Goal: Task Accomplishment & Management: Use online tool/utility

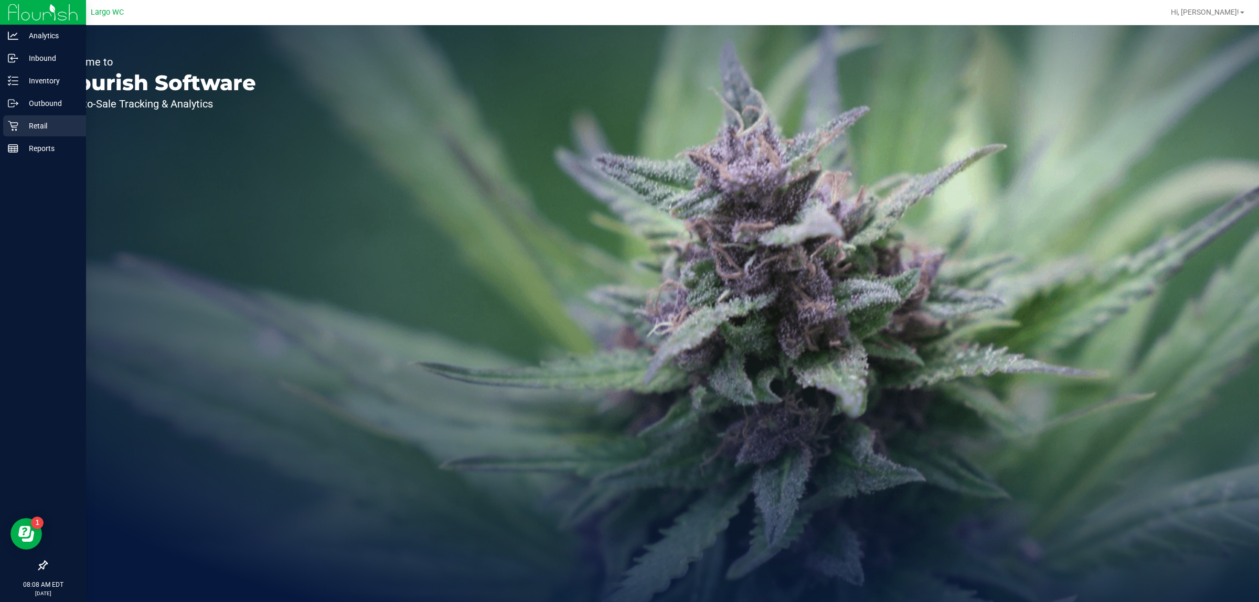
click at [12, 124] on icon at bounding box center [13, 126] width 10 height 10
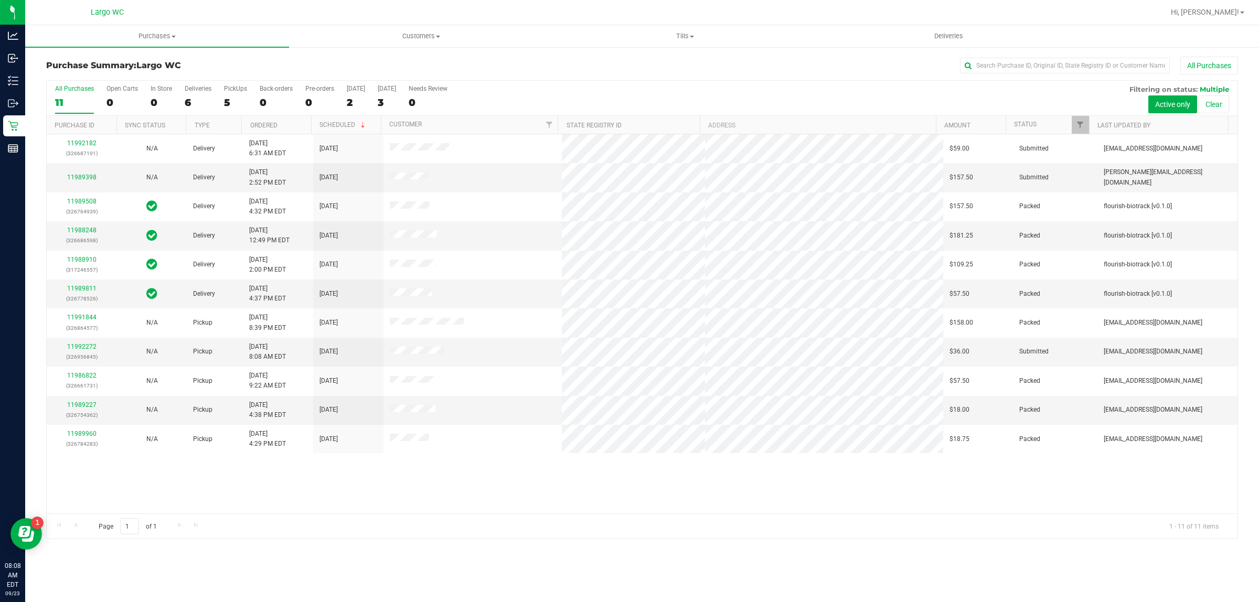
click at [792, 473] on div "11992182 (326687191) N/A Delivery [DATE] 6:31 AM EDT 9/26/2025 $59.00 Submitted…" at bounding box center [642, 323] width 1191 height 379
click at [187, 102] on div "6" at bounding box center [198, 103] width 27 height 12
click at [0, 0] on input "Deliveries 6" at bounding box center [0, 0] width 0 height 0
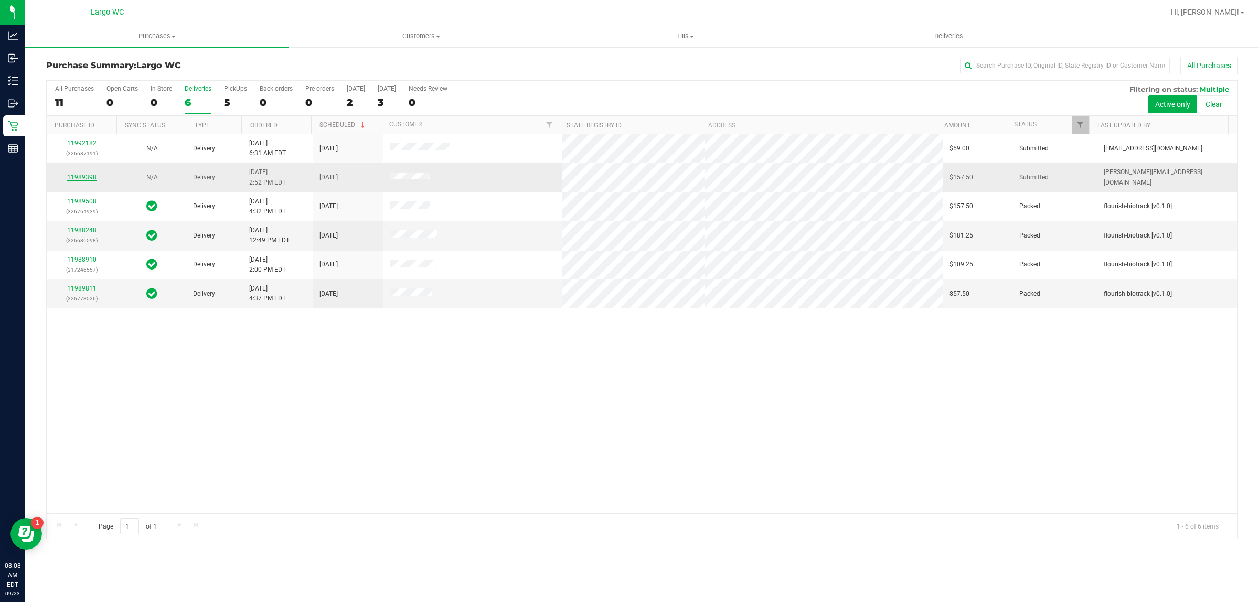
click at [88, 181] on link "11989398" at bounding box center [81, 177] width 29 height 7
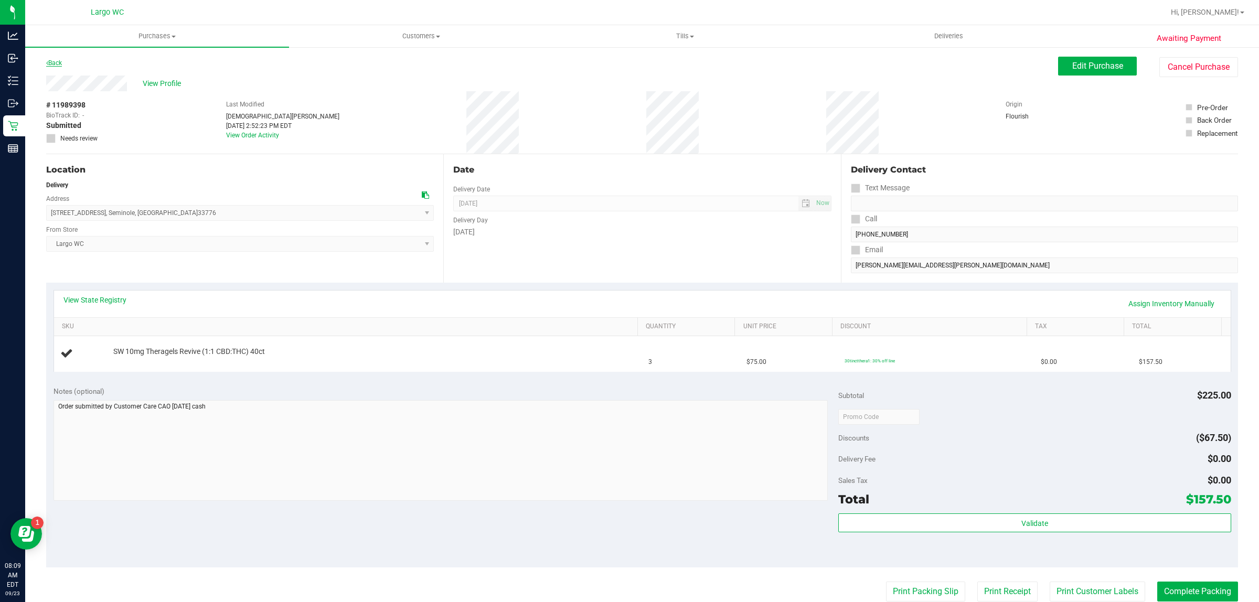
click at [47, 63] on icon at bounding box center [47, 63] width 2 height 6
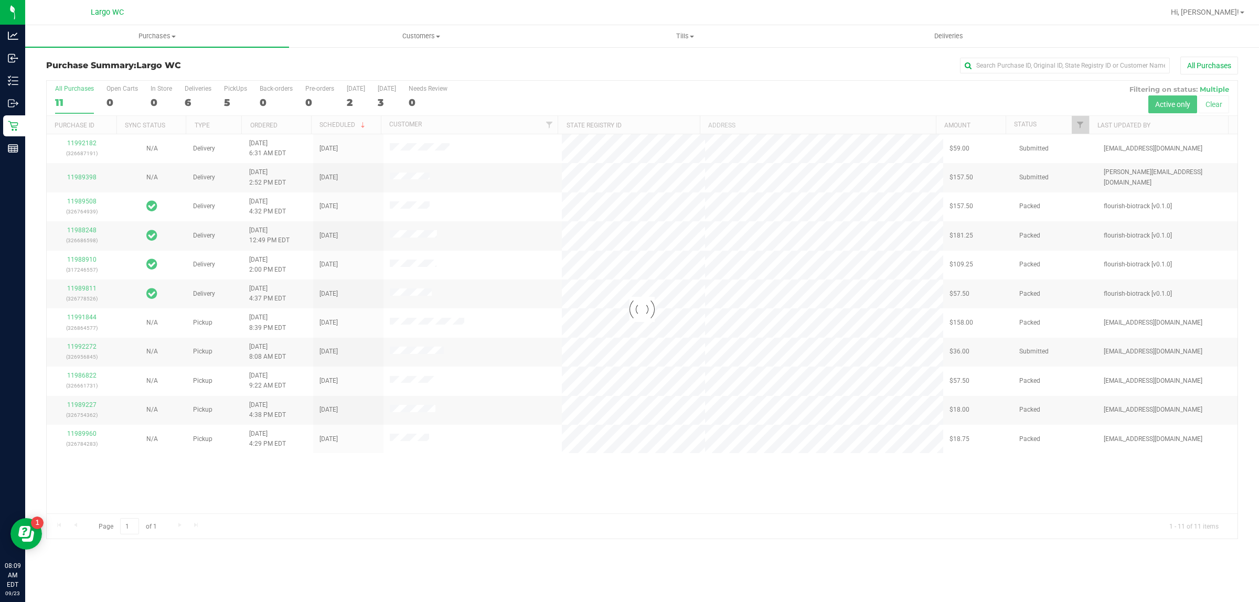
click at [187, 93] on div at bounding box center [642, 310] width 1191 height 458
click at [190, 108] on div "6" at bounding box center [198, 103] width 27 height 12
click at [0, 0] on input "Deliveries 6" at bounding box center [0, 0] width 0 height 0
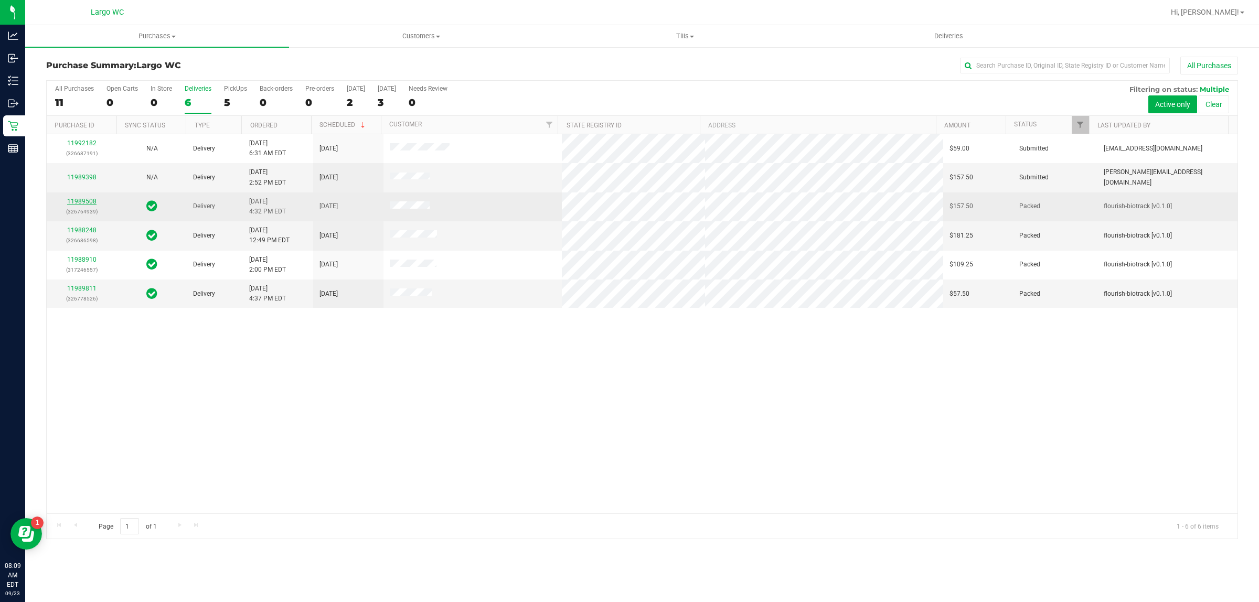
click at [78, 203] on link "11989508" at bounding box center [81, 201] width 29 height 7
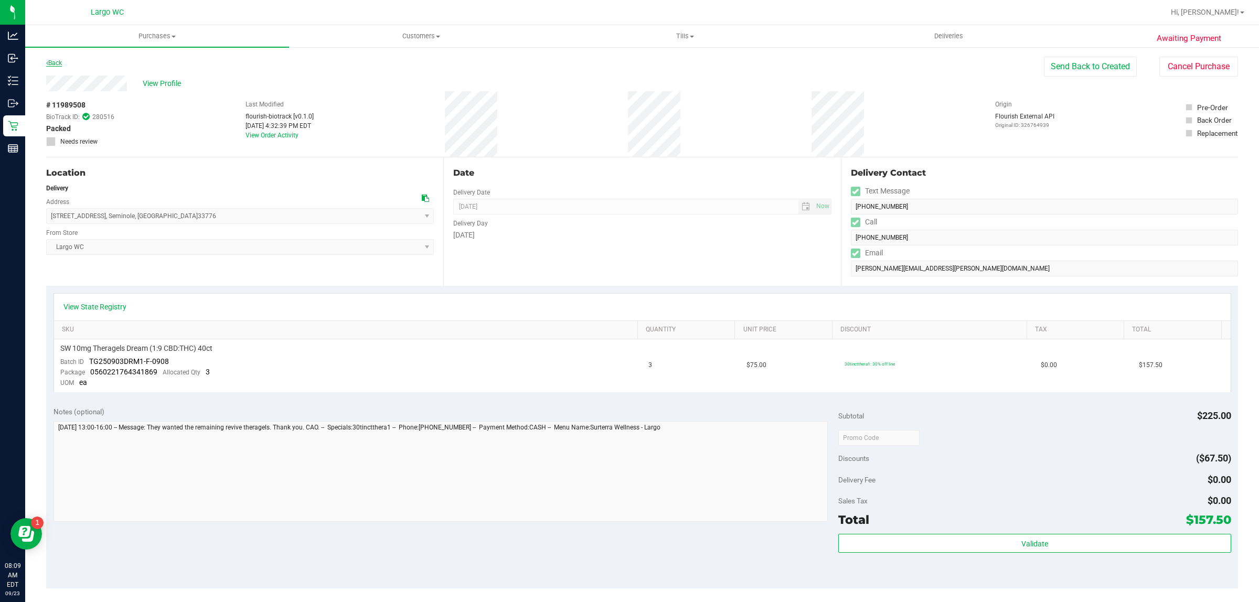
click at [59, 61] on link "Back" at bounding box center [54, 62] width 16 height 7
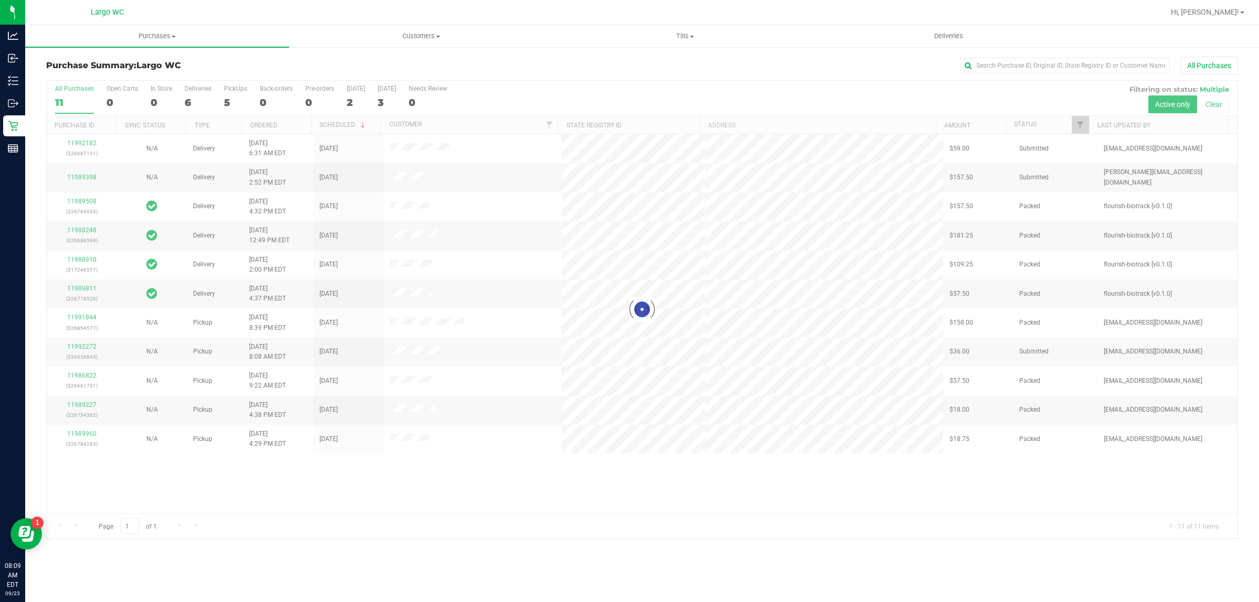
click at [189, 101] on div at bounding box center [642, 310] width 1191 height 458
click at [187, 100] on div "6" at bounding box center [198, 103] width 27 height 12
click at [0, 0] on input "Deliveries 6" at bounding box center [0, 0] width 0 height 0
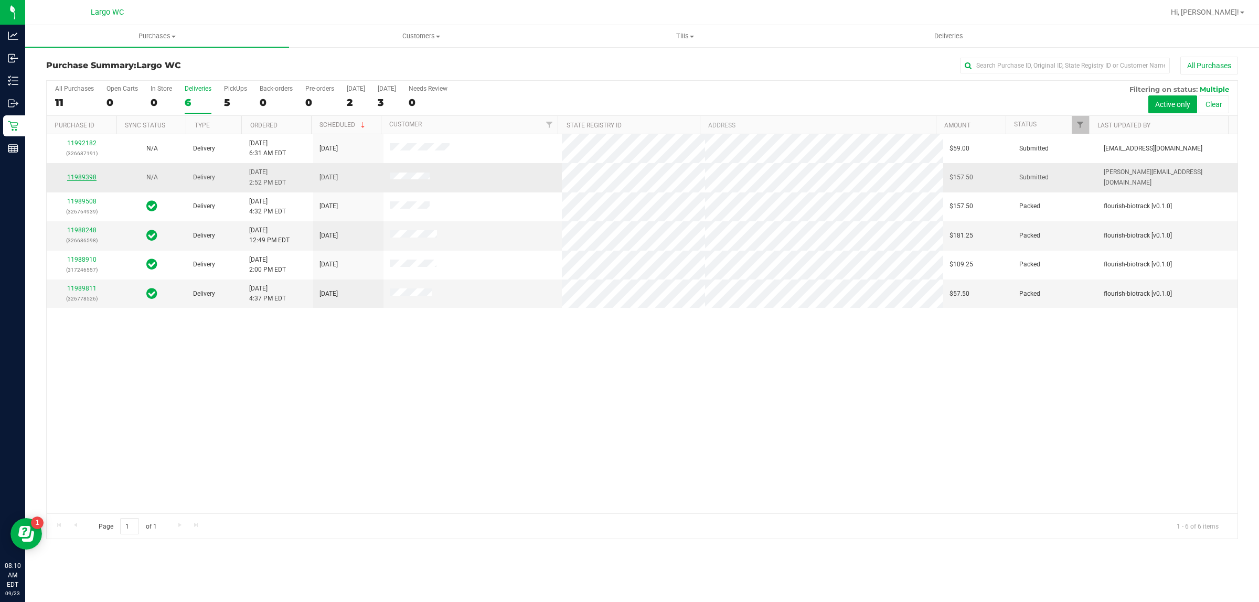
click at [75, 178] on link "11989398" at bounding box center [81, 177] width 29 height 7
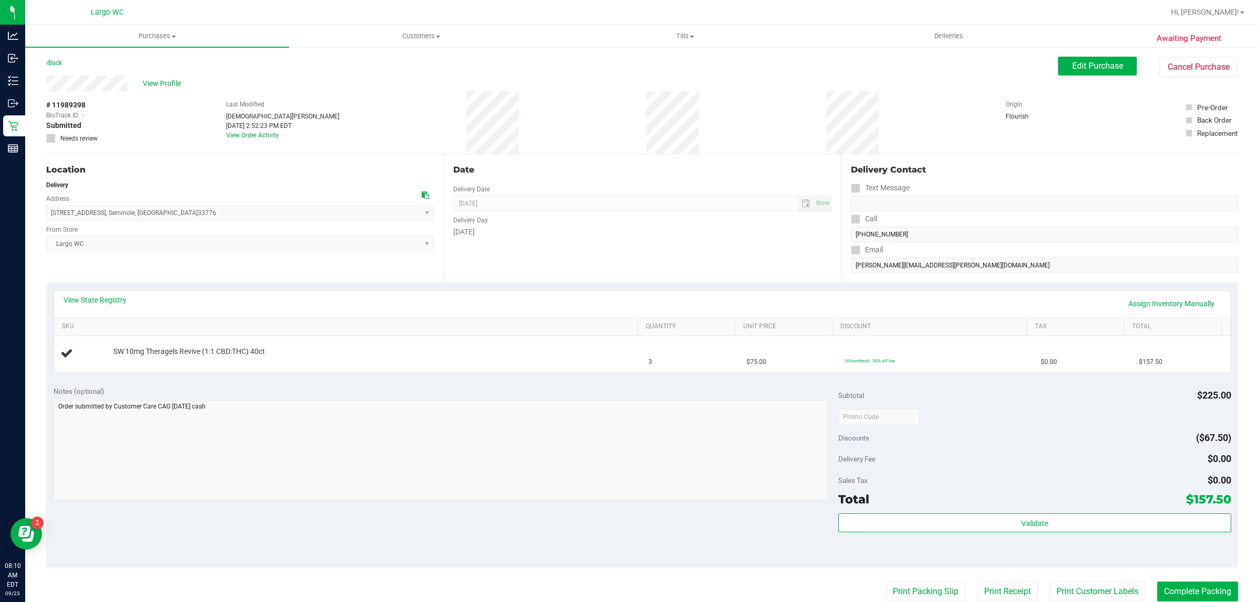
click at [62, 63] on div "Back" at bounding box center [54, 63] width 16 height 13
click at [47, 63] on icon at bounding box center [47, 63] width 2 height 6
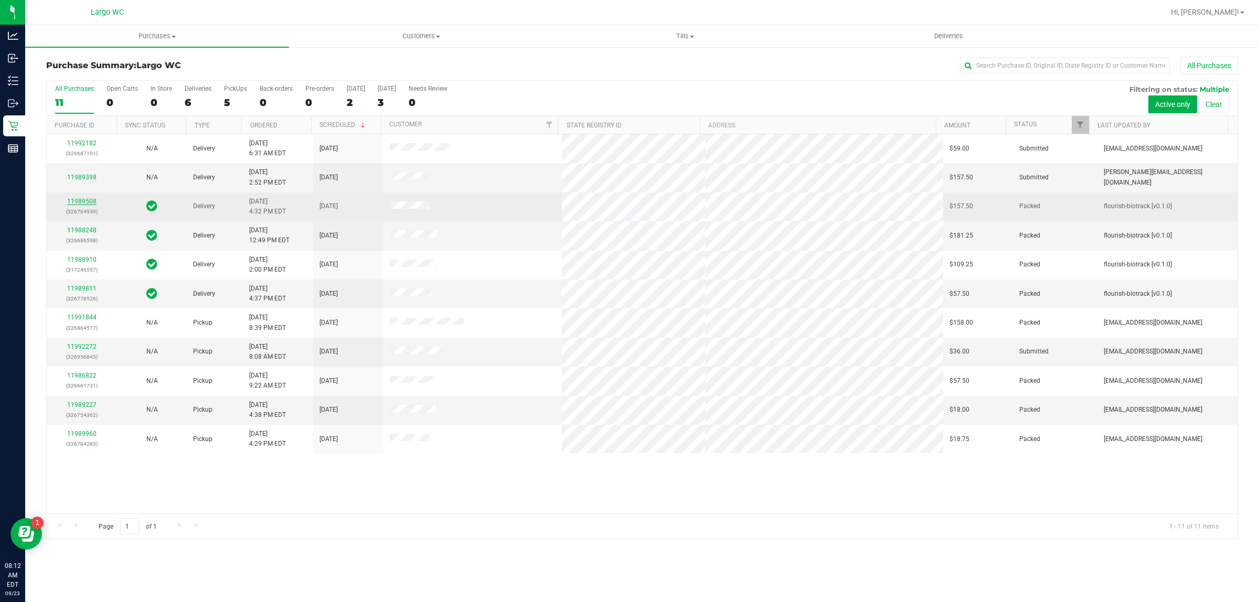
click at [73, 205] on link "11989508" at bounding box center [81, 201] width 29 height 7
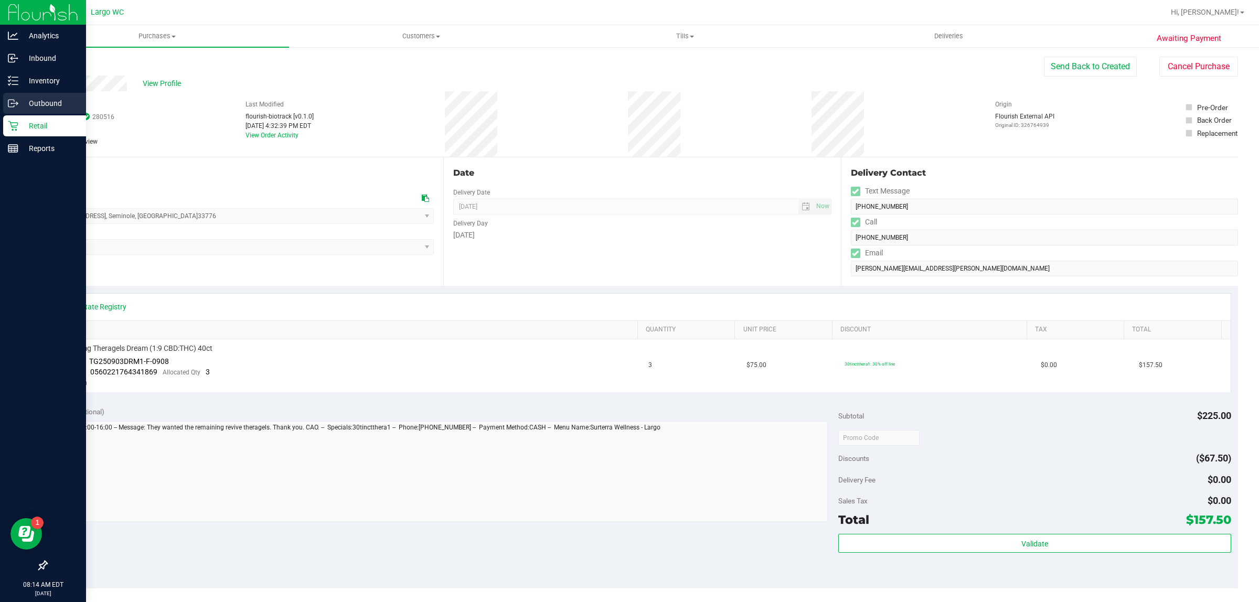
click at [9, 98] on icon at bounding box center [13, 103] width 10 height 10
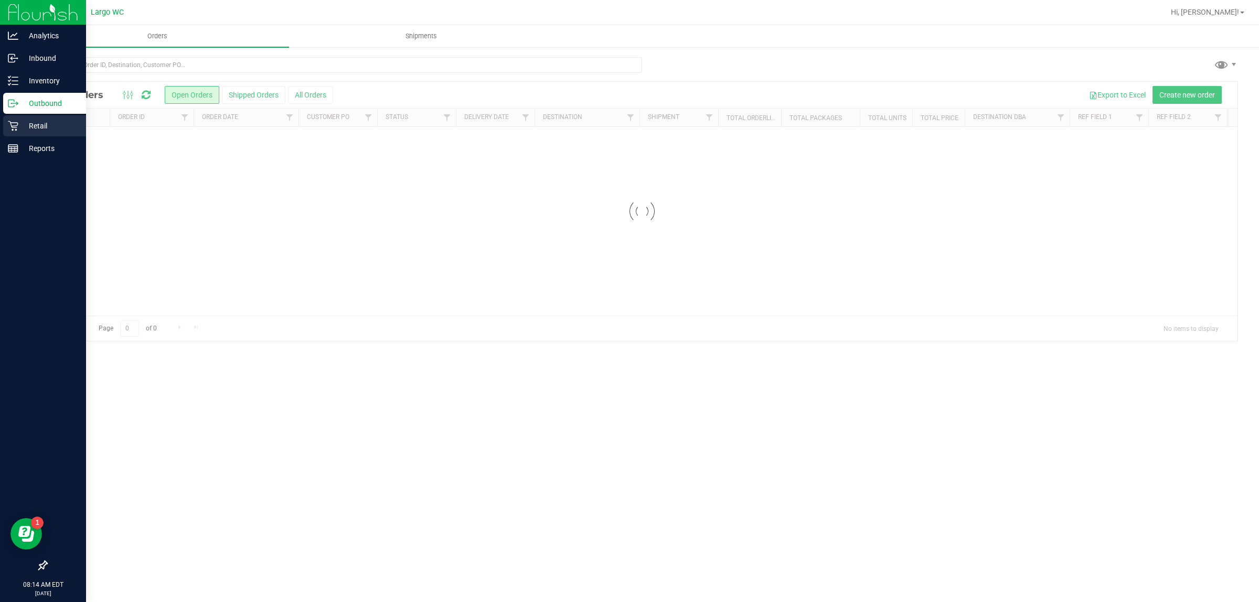
click at [32, 126] on p "Retail" at bounding box center [49, 126] width 63 height 13
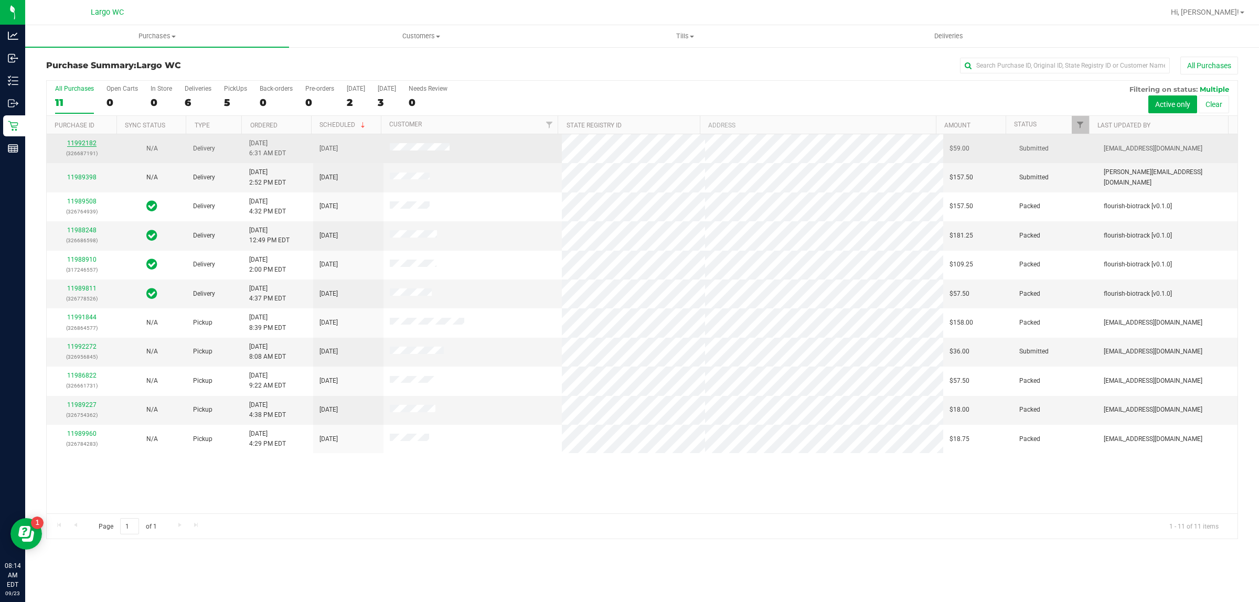
click at [75, 143] on link "11992182" at bounding box center [81, 143] width 29 height 7
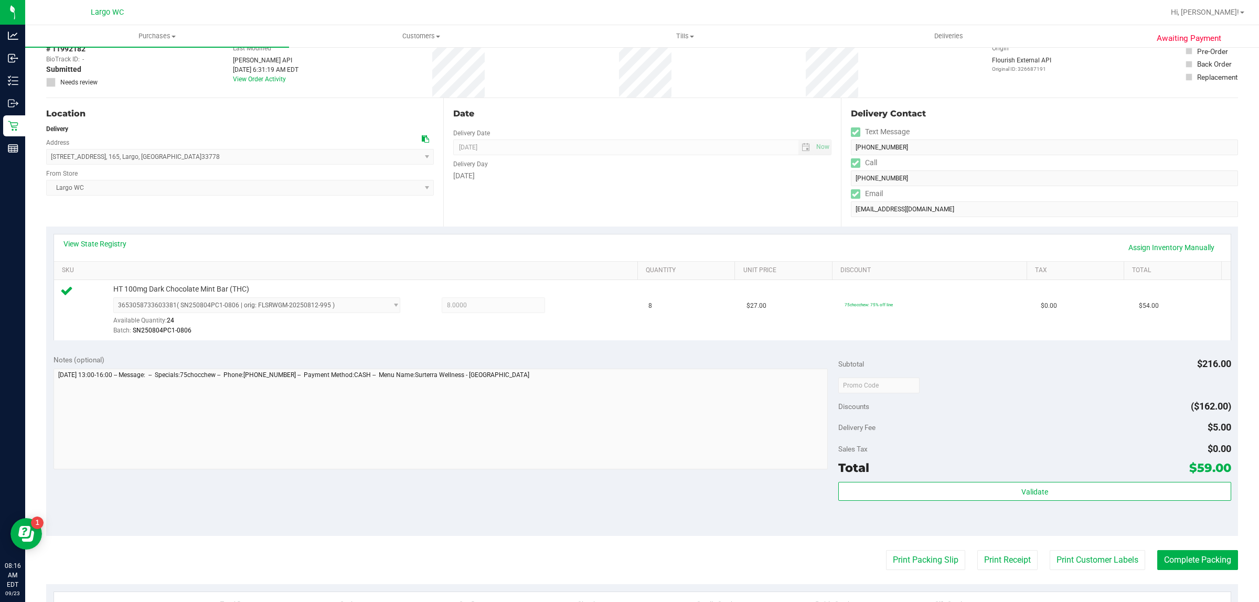
scroll to position [52, 0]
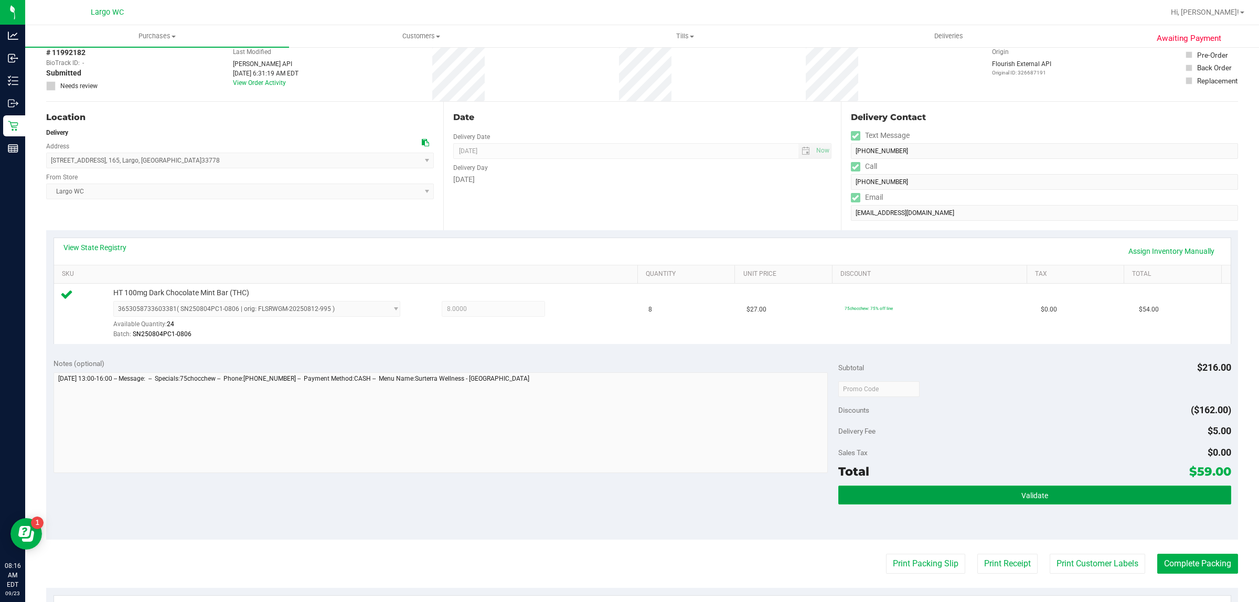
click at [995, 490] on button "Validate" at bounding box center [1035, 495] width 393 height 19
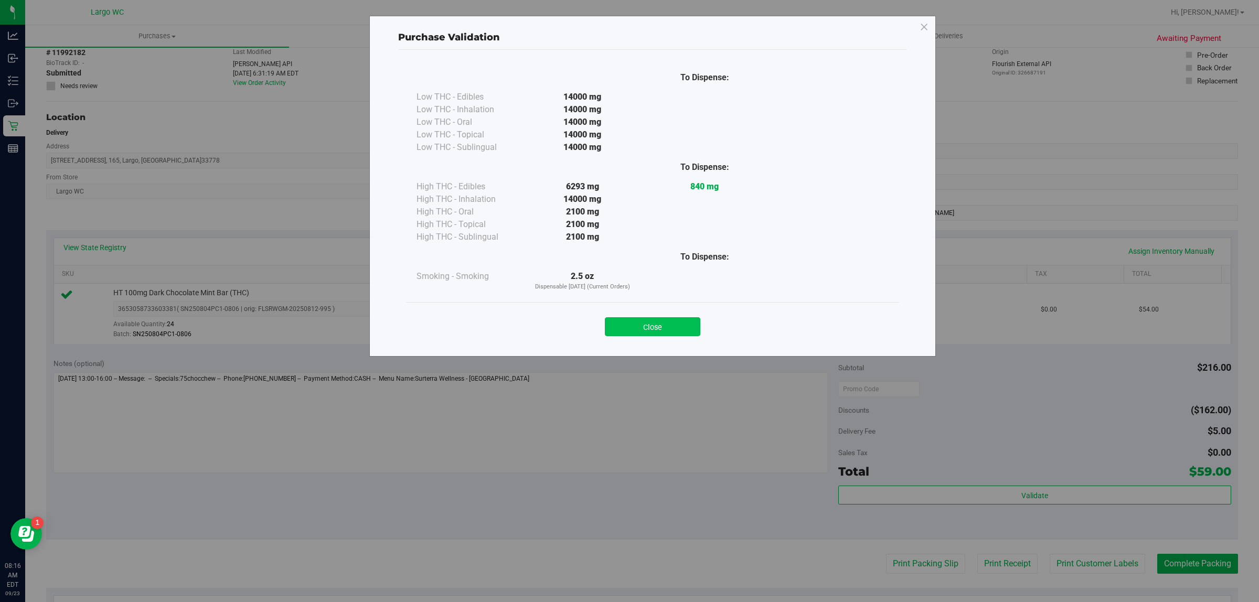
click at [661, 329] on button "Close" at bounding box center [653, 326] width 96 height 19
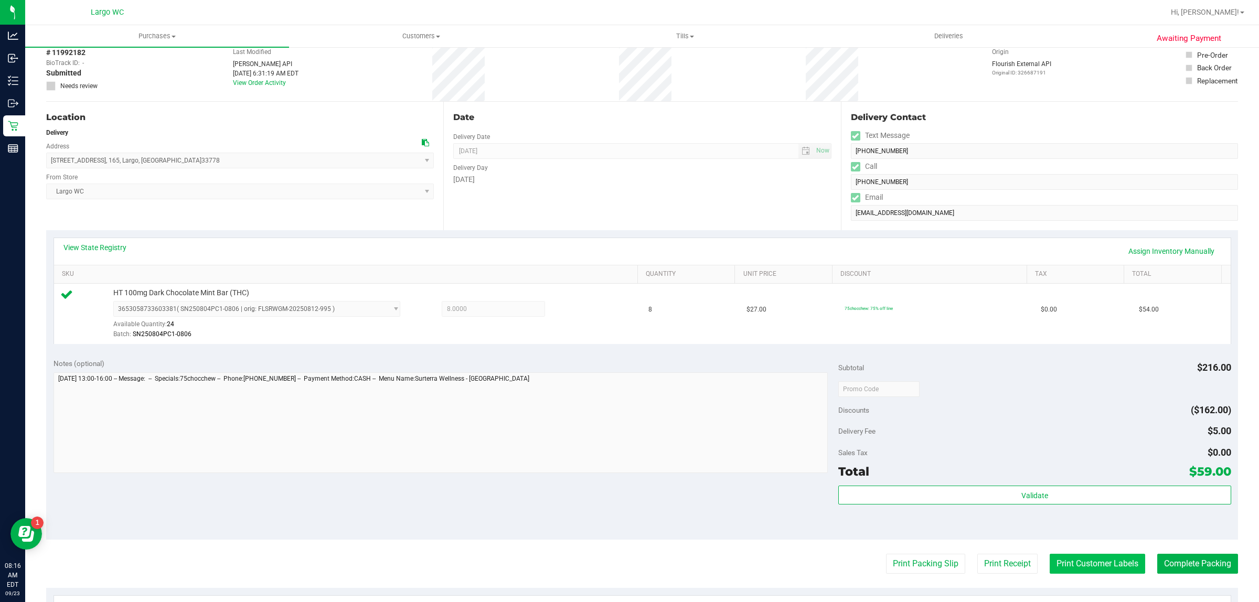
click at [1069, 565] on button "Print Customer Labels" at bounding box center [1098, 564] width 96 height 20
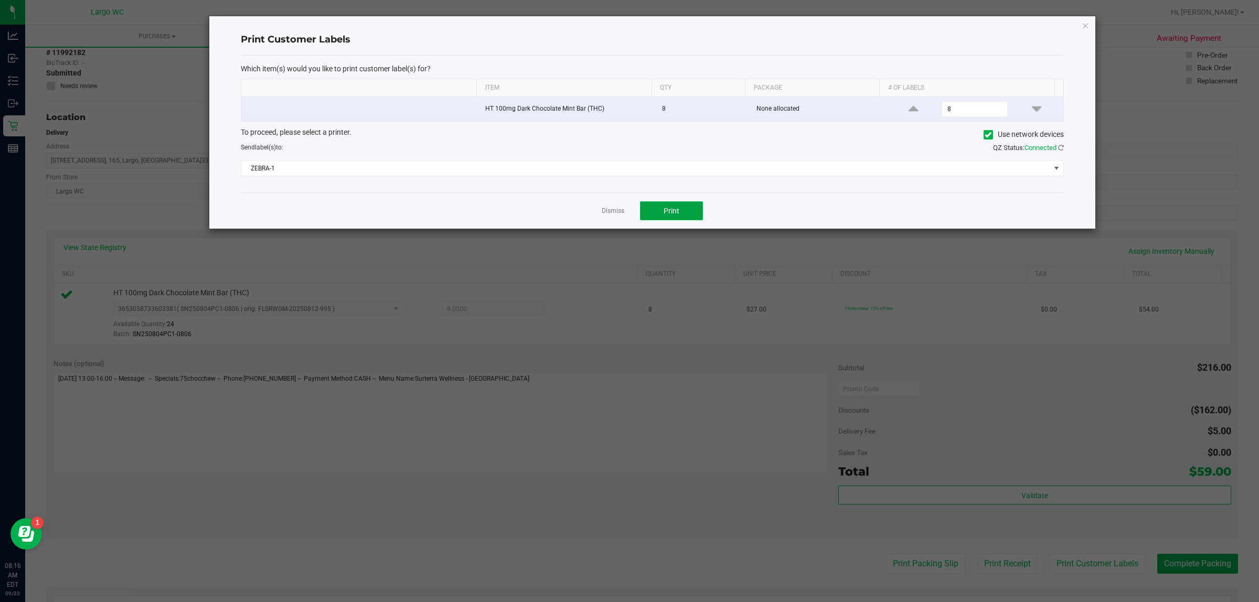
click at [664, 207] on span "Print" at bounding box center [672, 211] width 16 height 8
click at [603, 213] on link "Dismiss" at bounding box center [613, 211] width 23 height 9
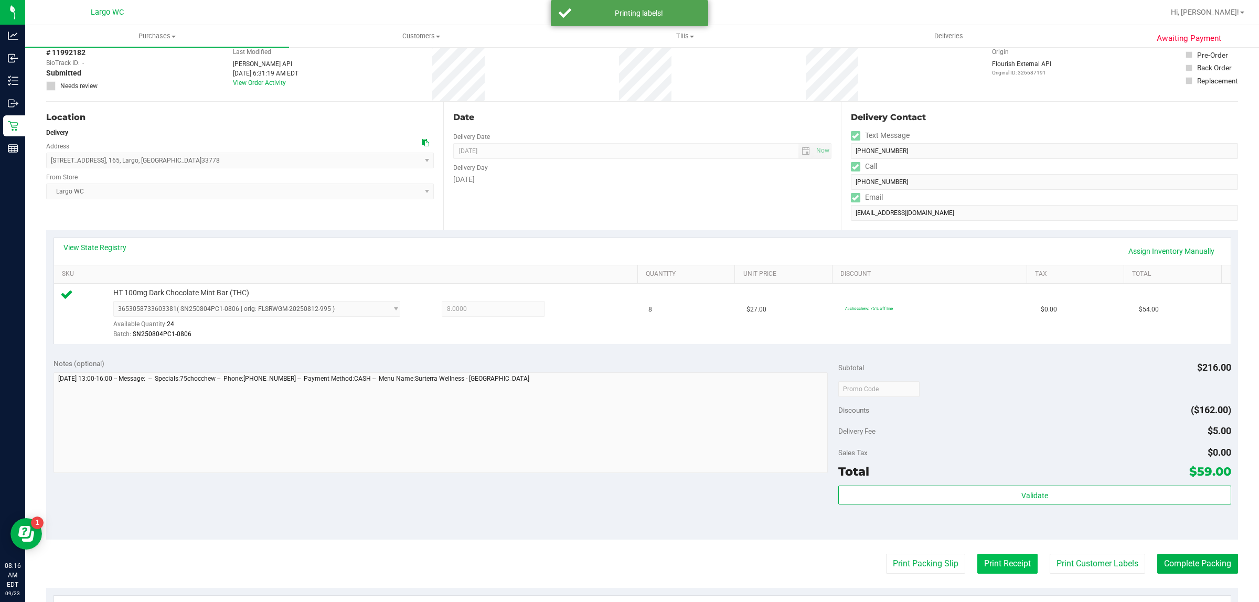
click at [985, 564] on button "Print Receipt" at bounding box center [1008, 564] width 60 height 20
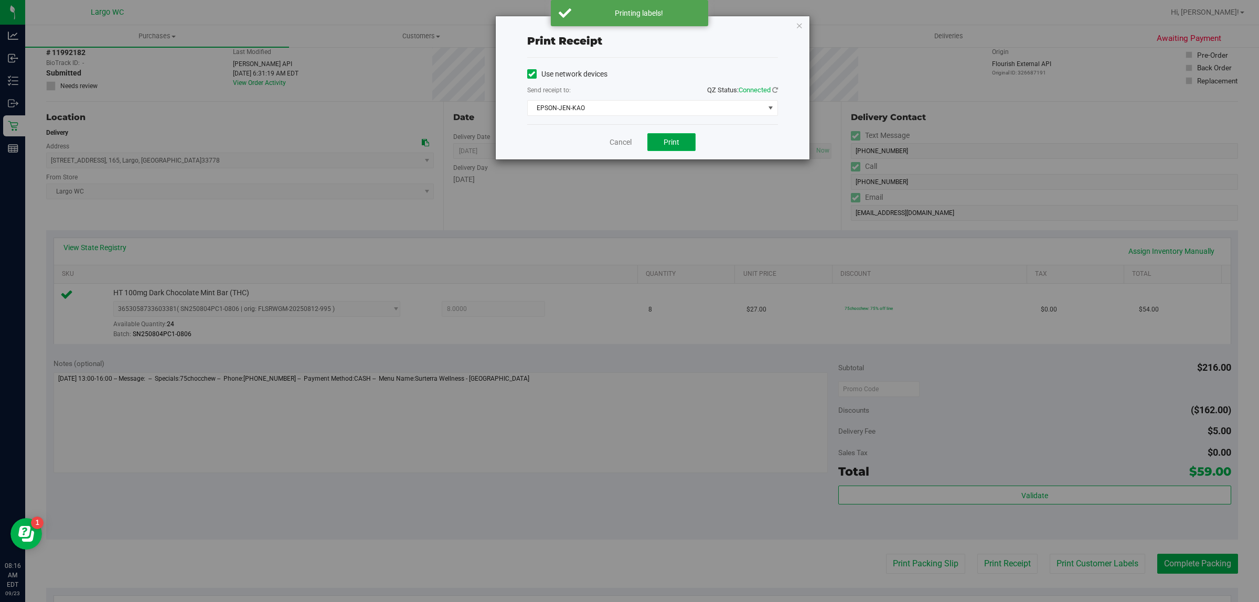
click at [672, 143] on span "Print" at bounding box center [672, 142] width 16 height 8
click at [613, 142] on link "Cancel" at bounding box center [621, 142] width 22 height 11
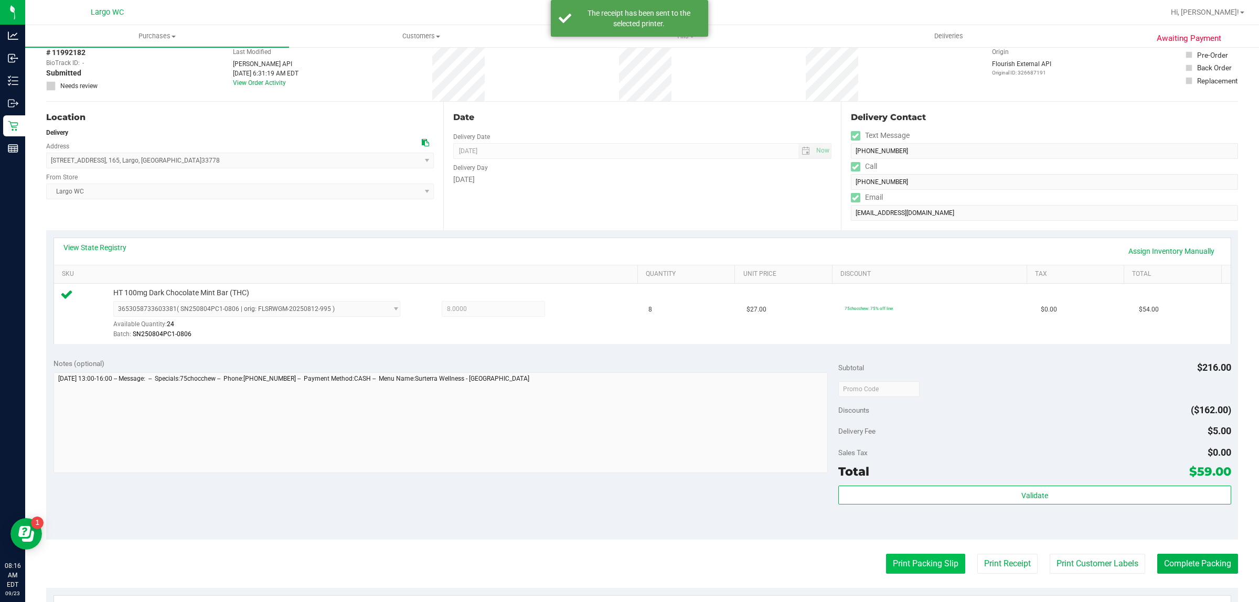
click at [904, 560] on button "Print Packing Slip" at bounding box center [925, 564] width 79 height 20
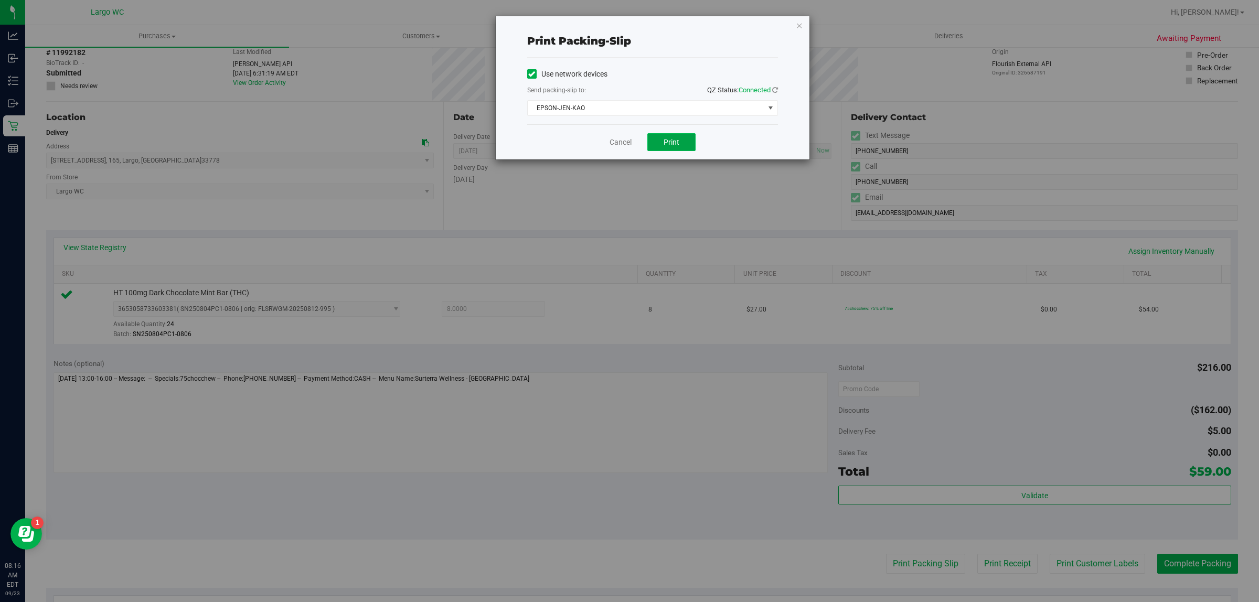
click at [672, 143] on span "Print" at bounding box center [672, 142] width 16 height 8
click at [682, 145] on button "Print" at bounding box center [672, 142] width 48 height 18
click at [626, 143] on link "Cancel" at bounding box center [621, 142] width 22 height 11
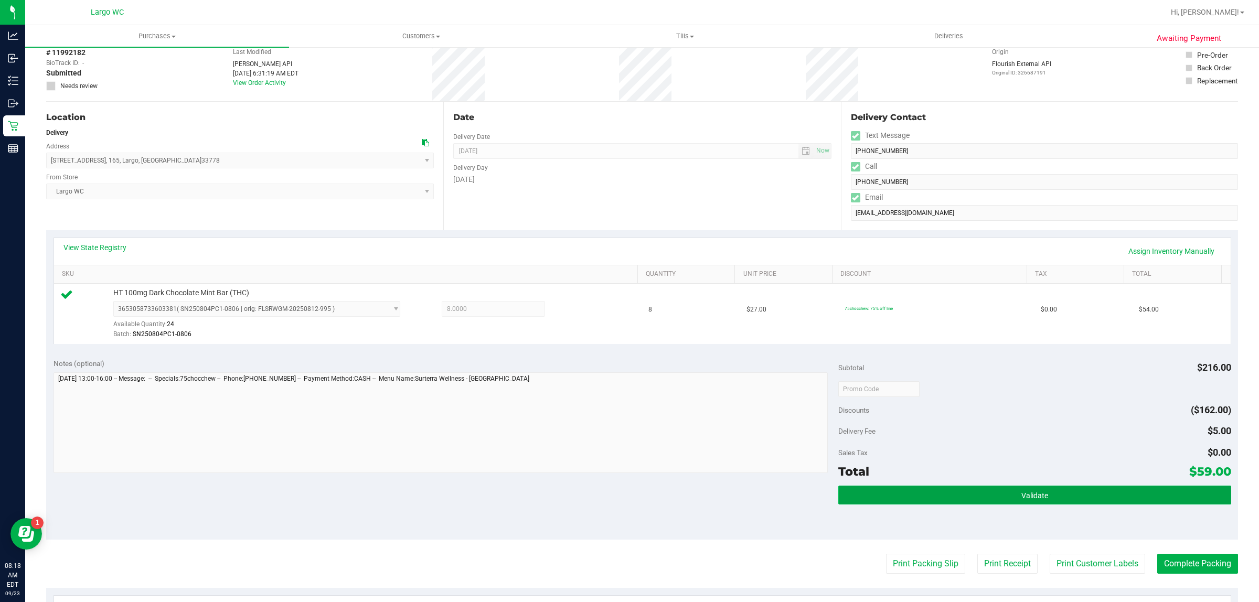
click at [950, 490] on button "Validate" at bounding box center [1035, 495] width 393 height 19
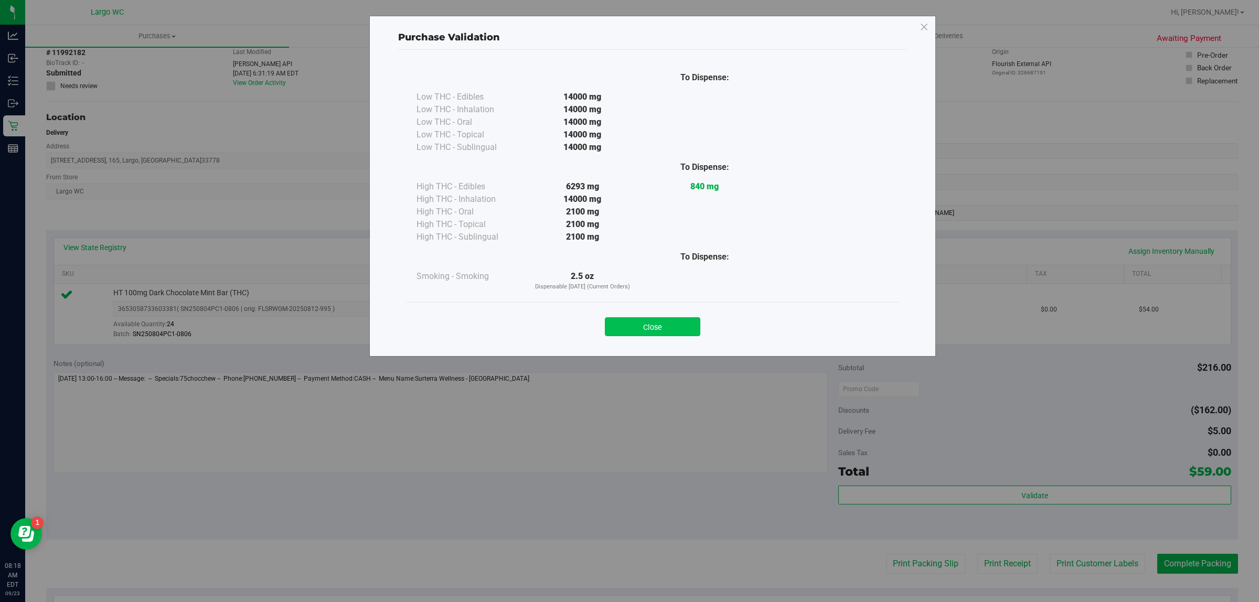
click at [652, 329] on button "Close" at bounding box center [653, 326] width 96 height 19
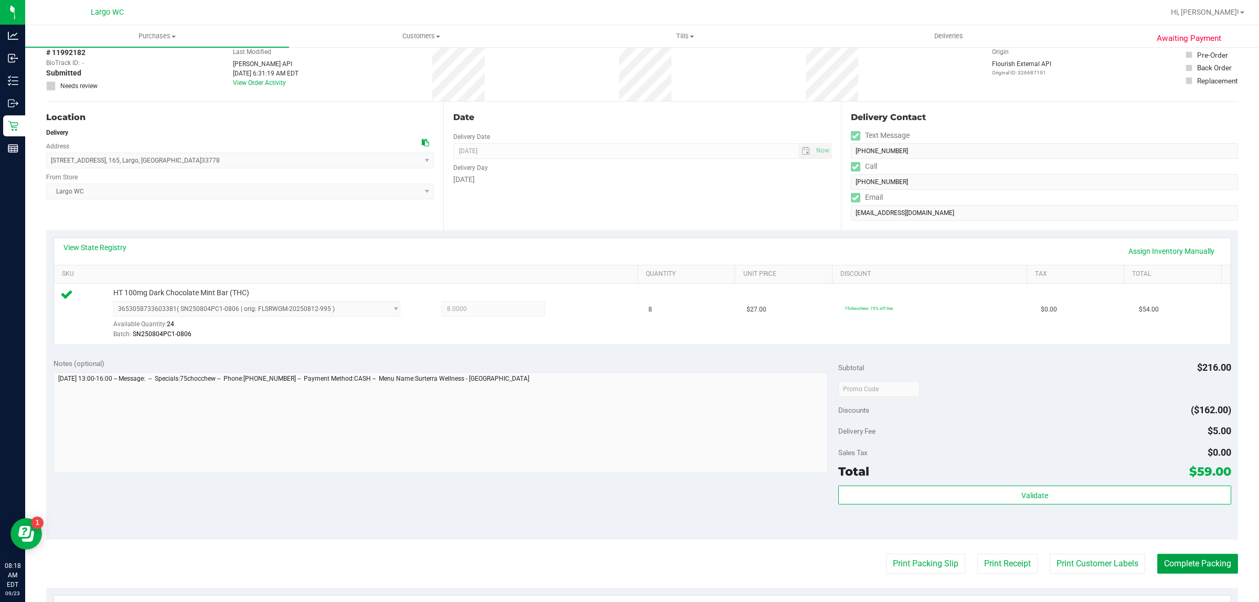
click at [1179, 567] on button "Complete Packing" at bounding box center [1198, 564] width 81 height 20
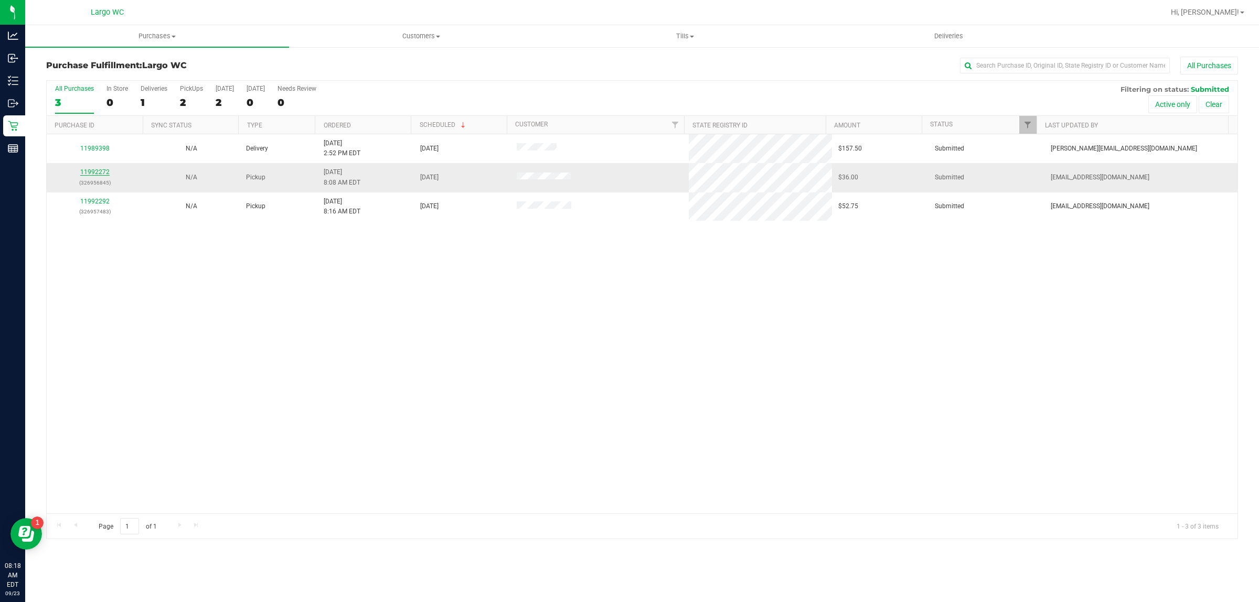
click at [87, 174] on link "11992272" at bounding box center [94, 171] width 29 height 7
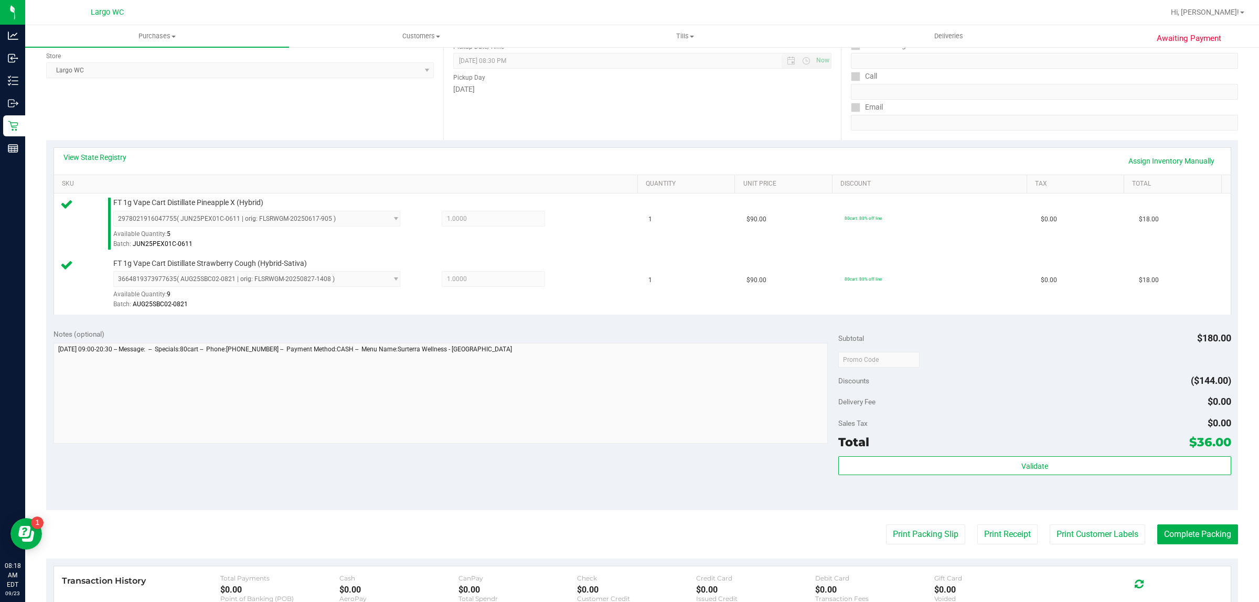
scroll to position [142, 0]
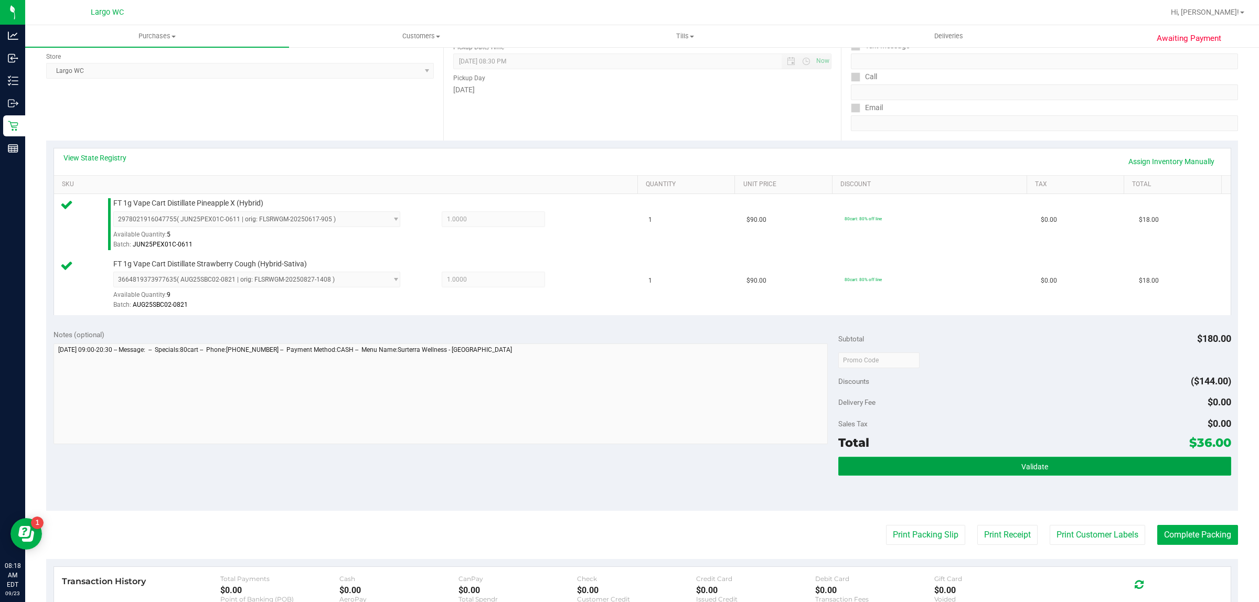
click at [951, 473] on button "Validate" at bounding box center [1035, 466] width 393 height 19
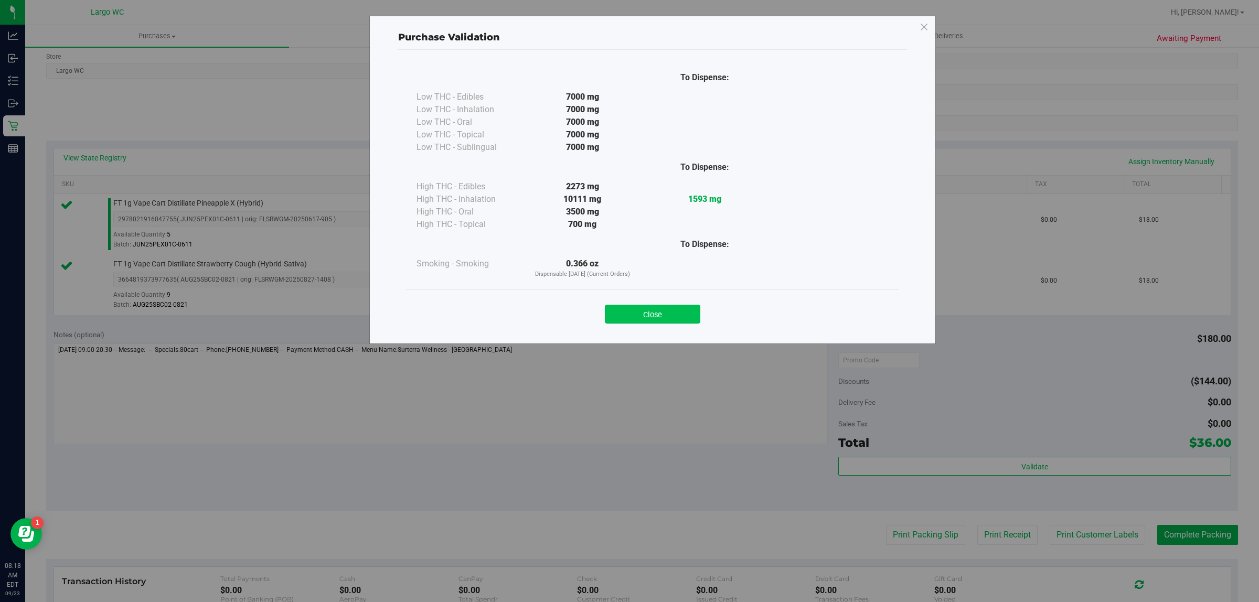
click at [664, 308] on button "Close" at bounding box center [653, 314] width 96 height 19
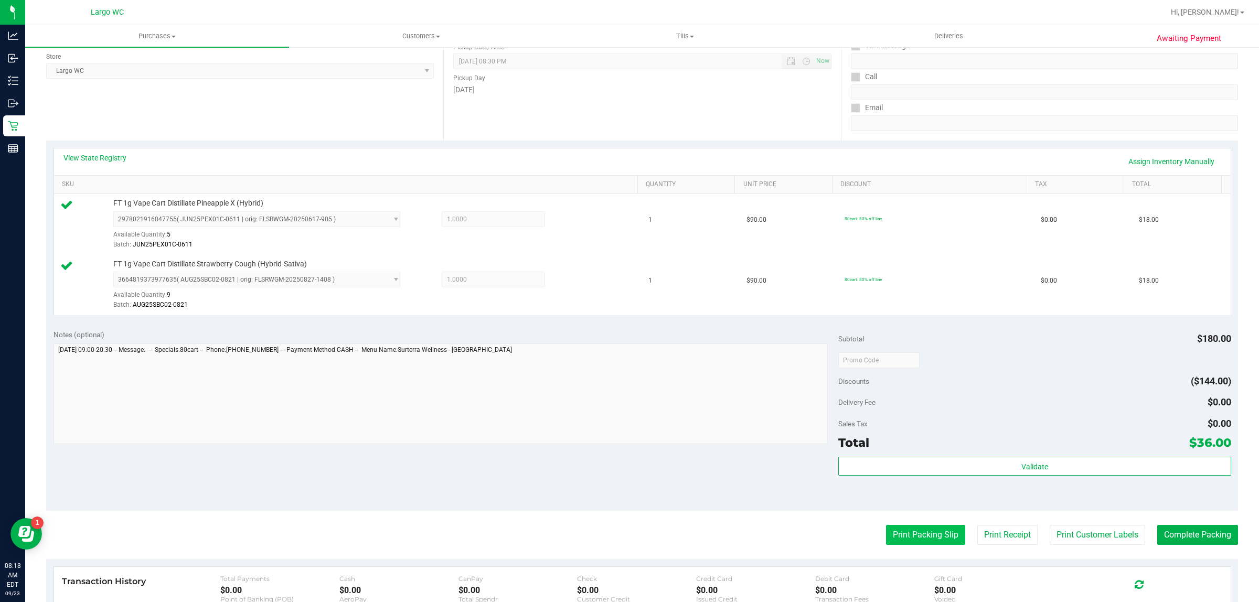
click at [926, 536] on button "Print Packing Slip" at bounding box center [925, 535] width 79 height 20
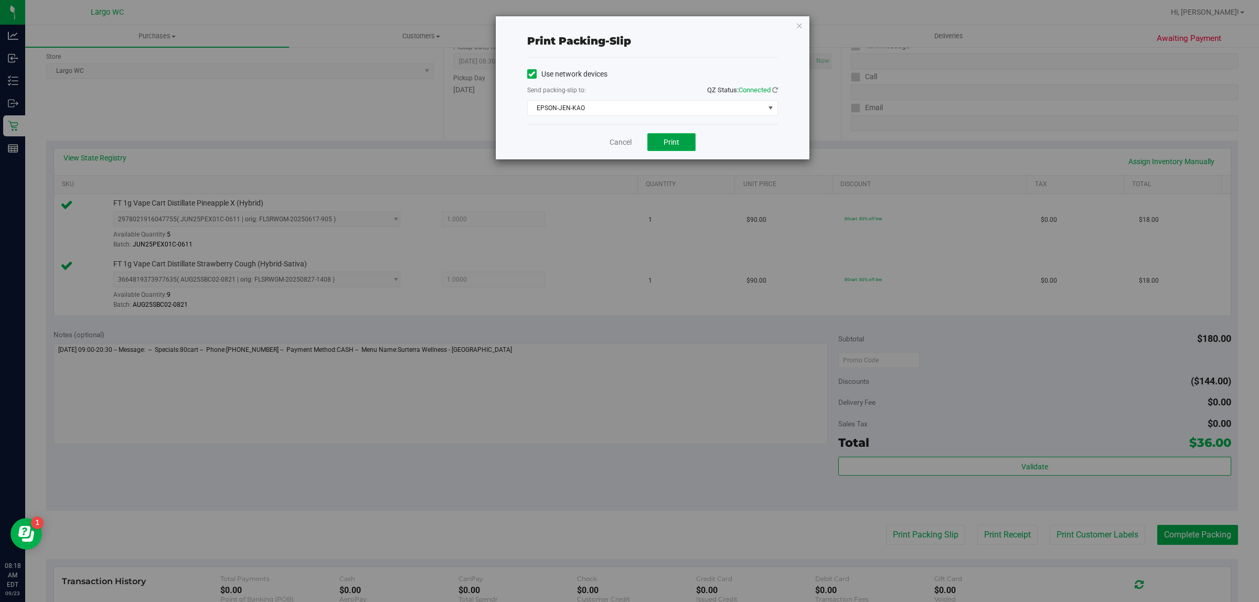
click at [678, 146] on span "Print" at bounding box center [672, 142] width 16 height 8
click at [624, 144] on link "Cancel" at bounding box center [621, 142] width 22 height 11
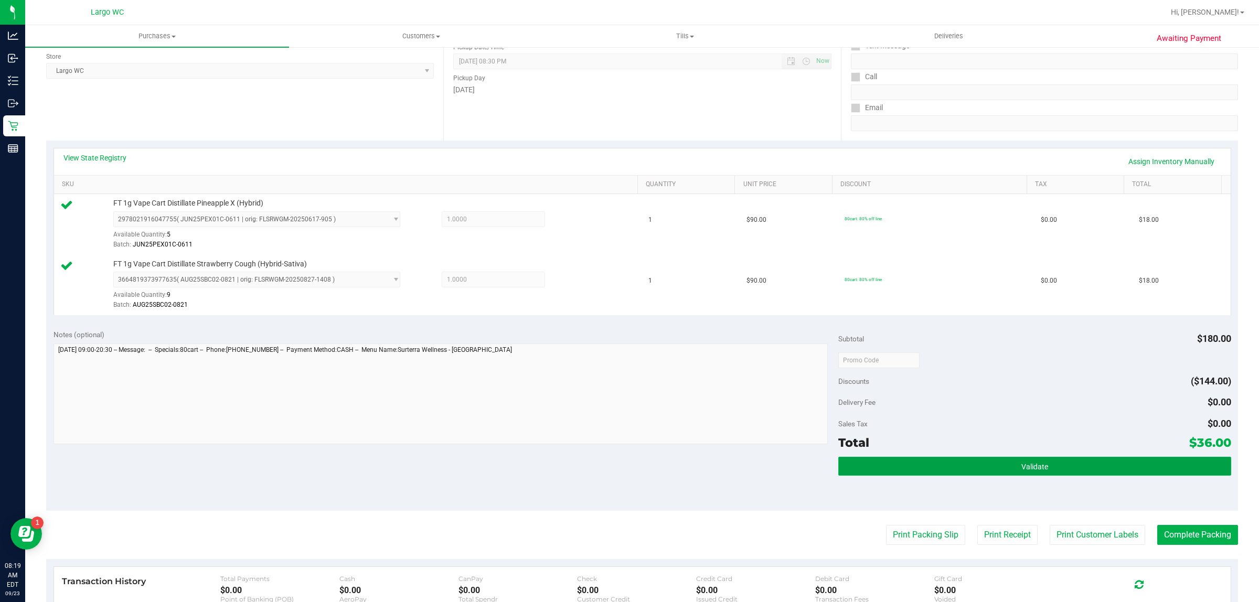
click at [926, 460] on button "Validate" at bounding box center [1035, 466] width 393 height 19
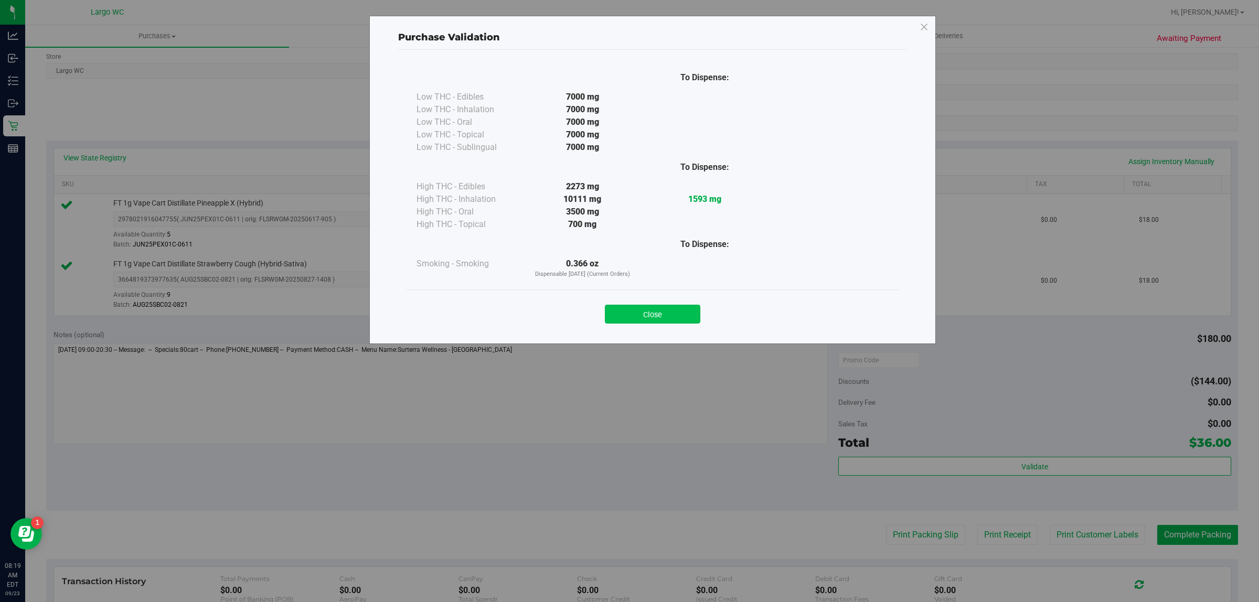
click at [656, 315] on button "Close" at bounding box center [653, 314] width 96 height 19
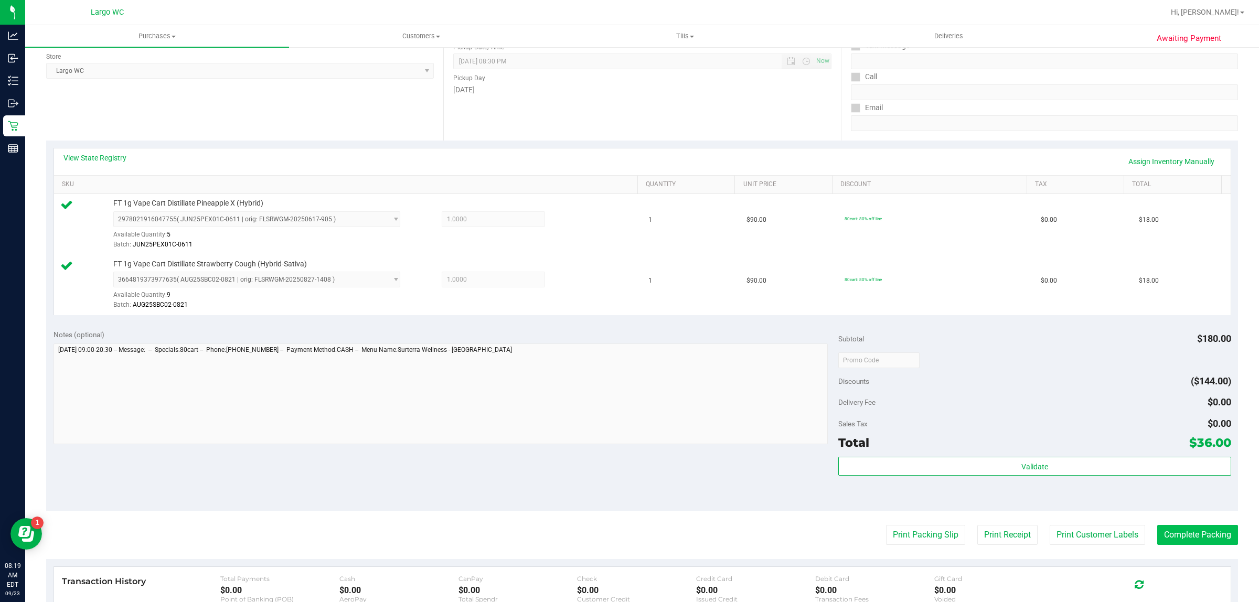
click at [1198, 536] on button "Complete Packing" at bounding box center [1198, 535] width 81 height 20
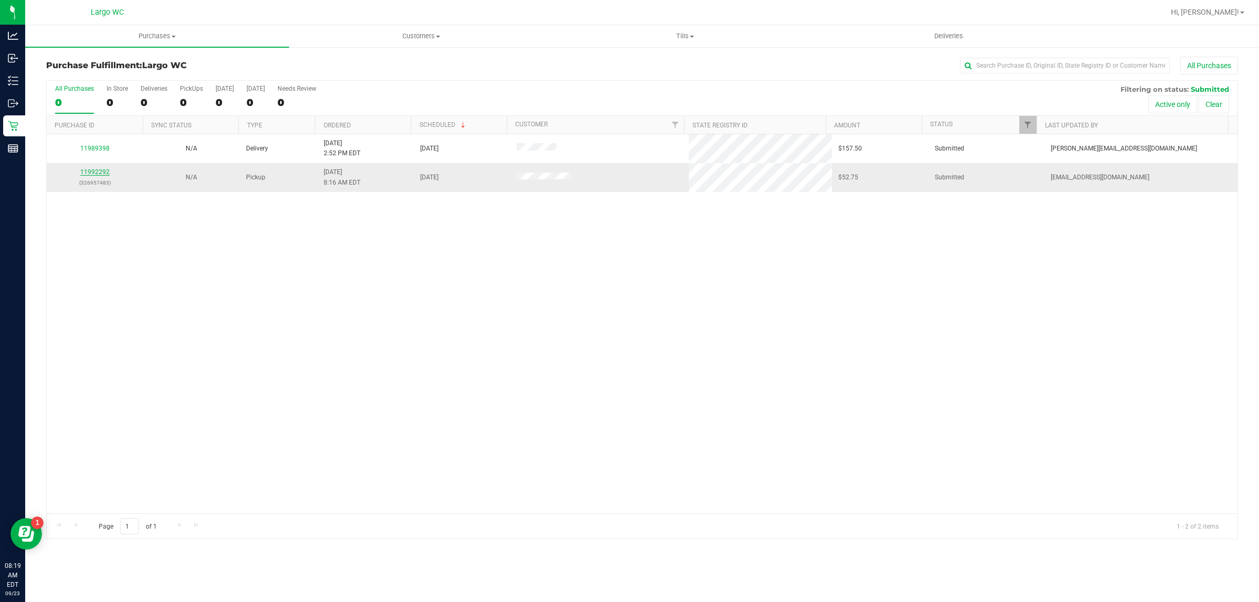
click at [93, 174] on link "11992292" at bounding box center [94, 171] width 29 height 7
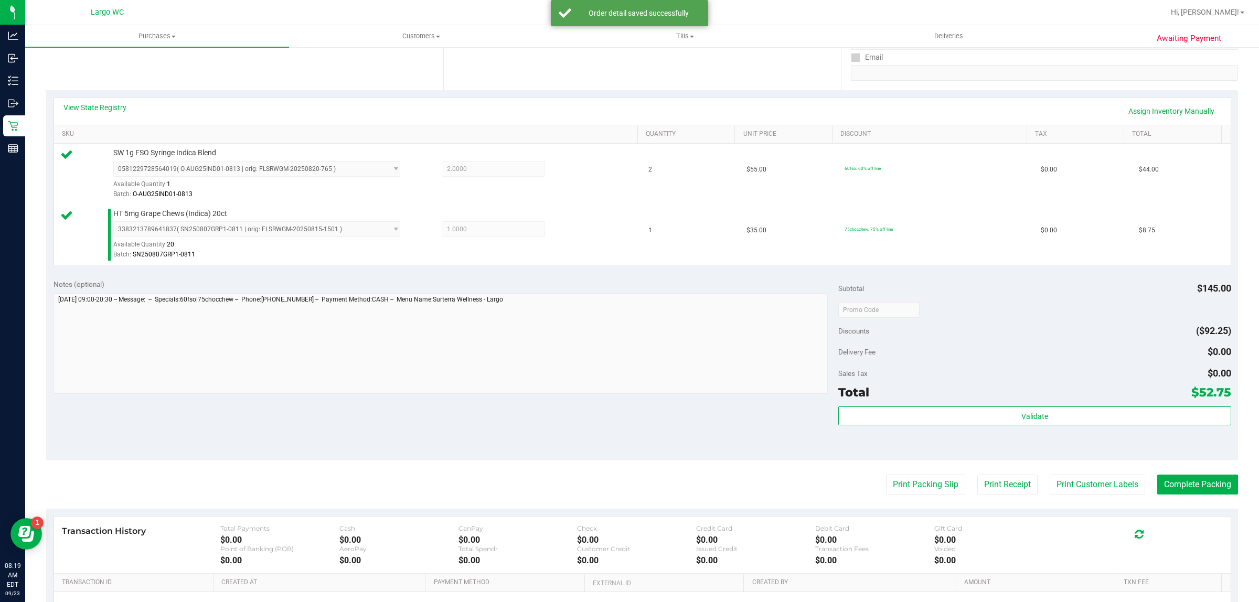
scroll to position [196, 0]
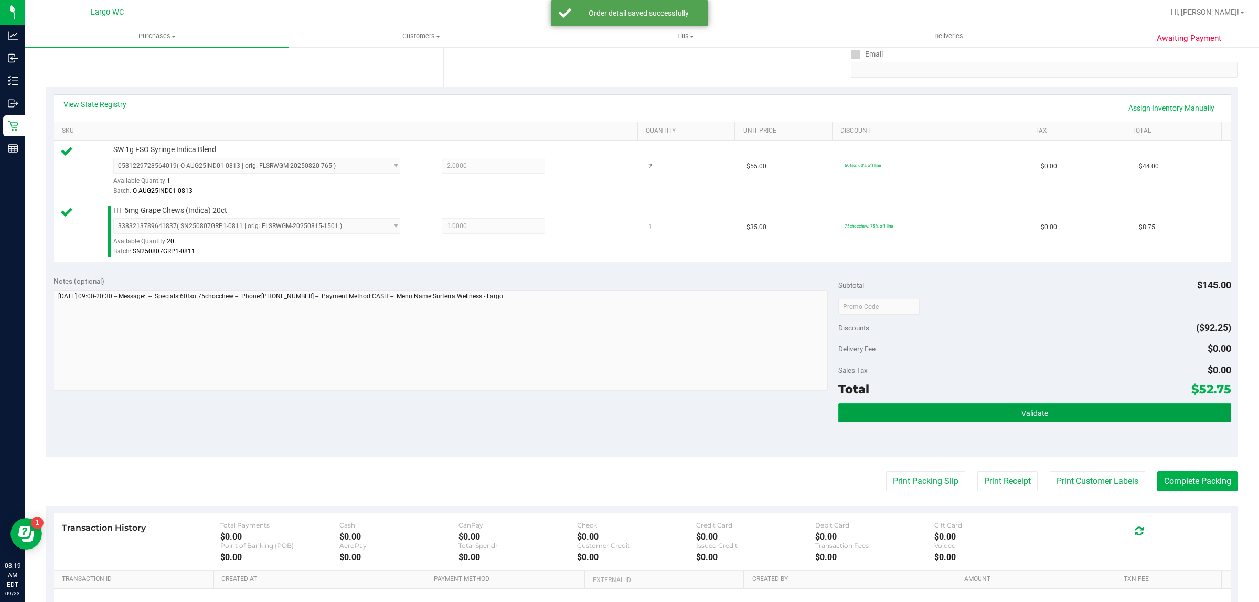
click at [1011, 410] on button "Validate" at bounding box center [1035, 413] width 393 height 19
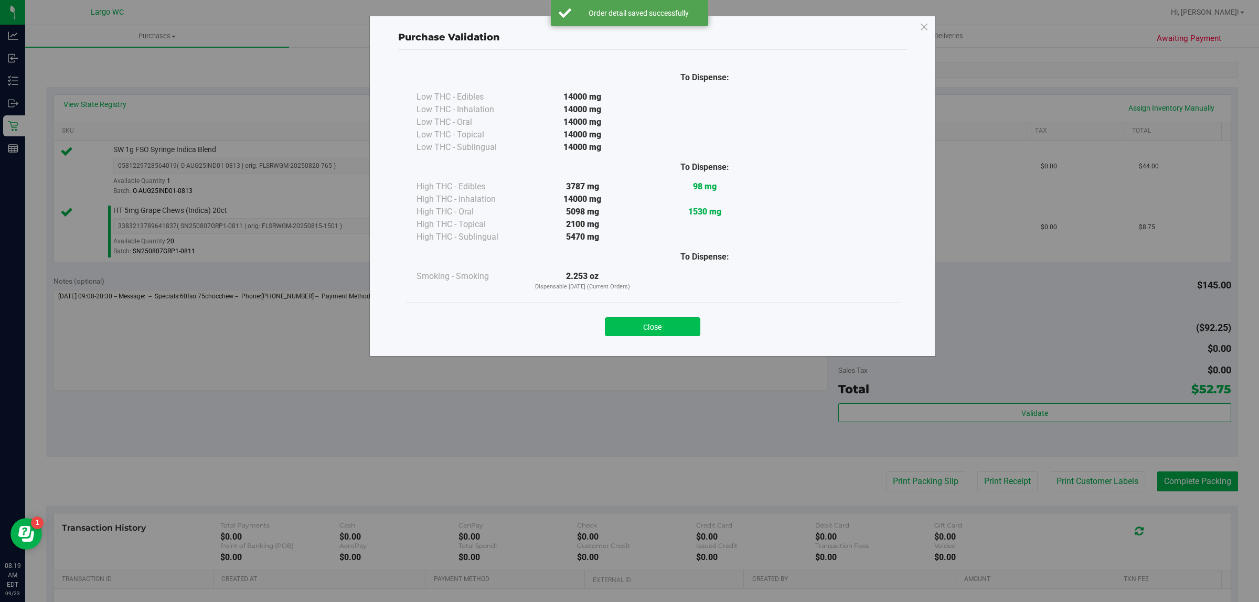
click at [697, 324] on button "Close" at bounding box center [653, 326] width 96 height 19
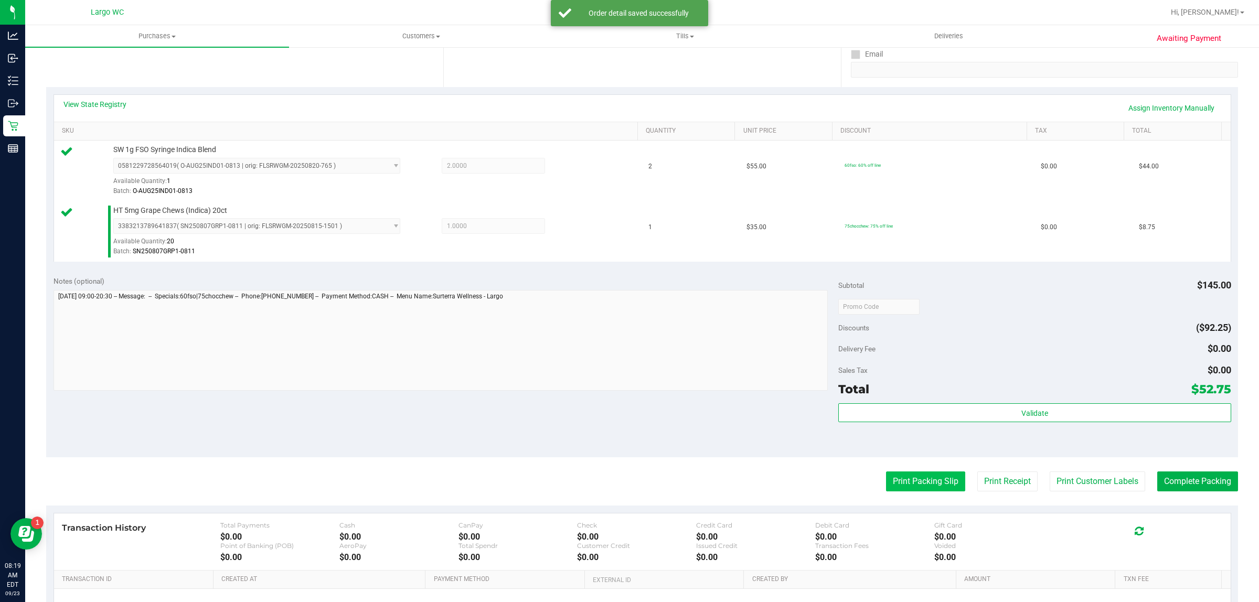
click at [926, 492] on button "Print Packing Slip" at bounding box center [925, 482] width 79 height 20
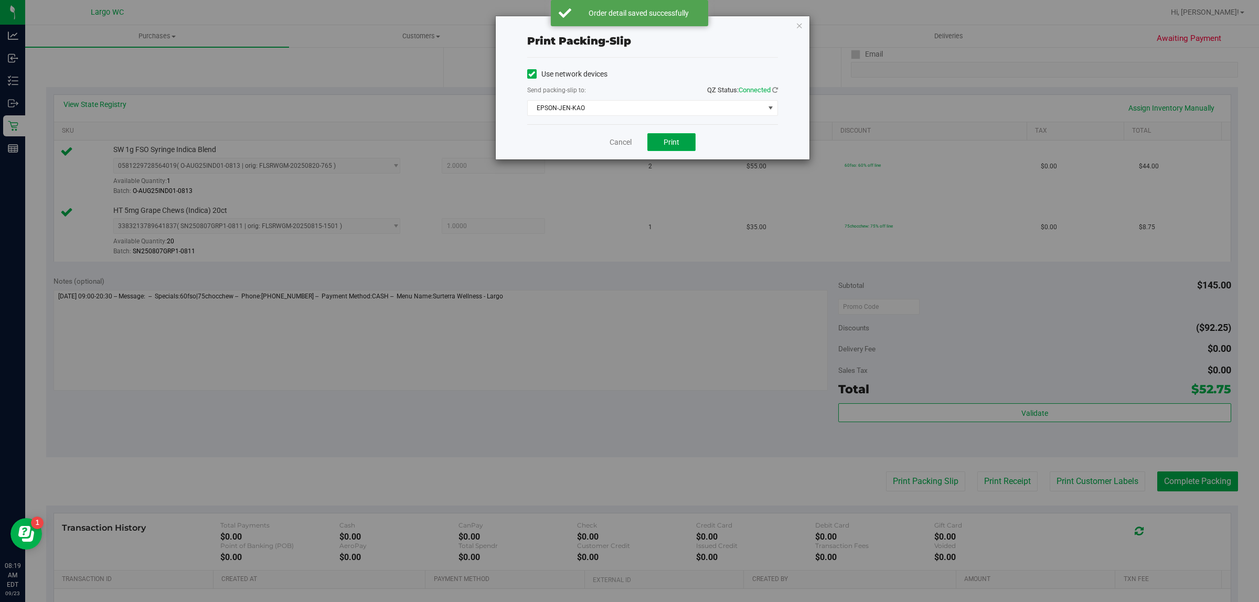
click at [681, 143] on button "Print" at bounding box center [672, 142] width 48 height 18
click at [616, 143] on link "Cancel" at bounding box center [621, 142] width 22 height 11
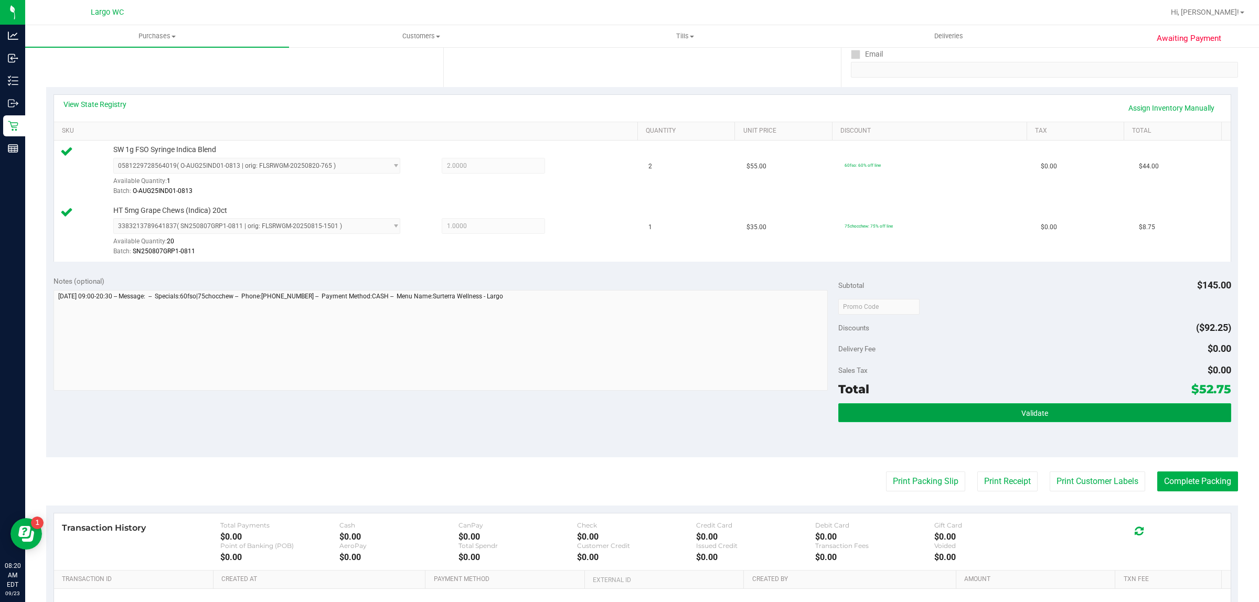
click at [972, 418] on button "Validate" at bounding box center [1035, 413] width 393 height 19
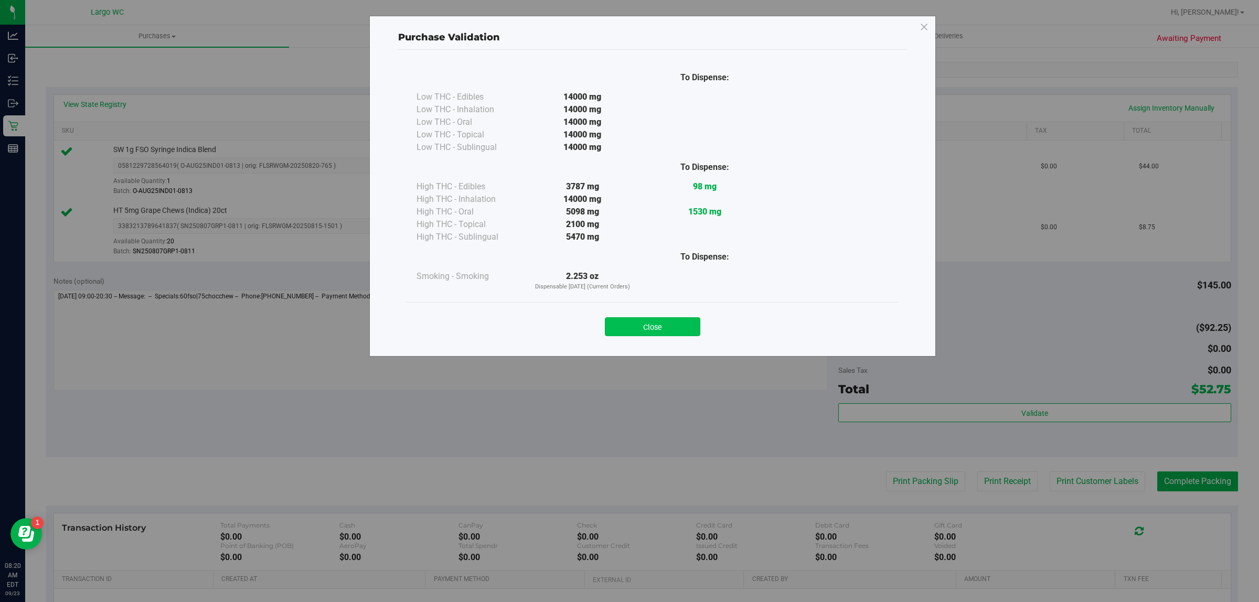
click at [680, 320] on button "Close" at bounding box center [653, 326] width 96 height 19
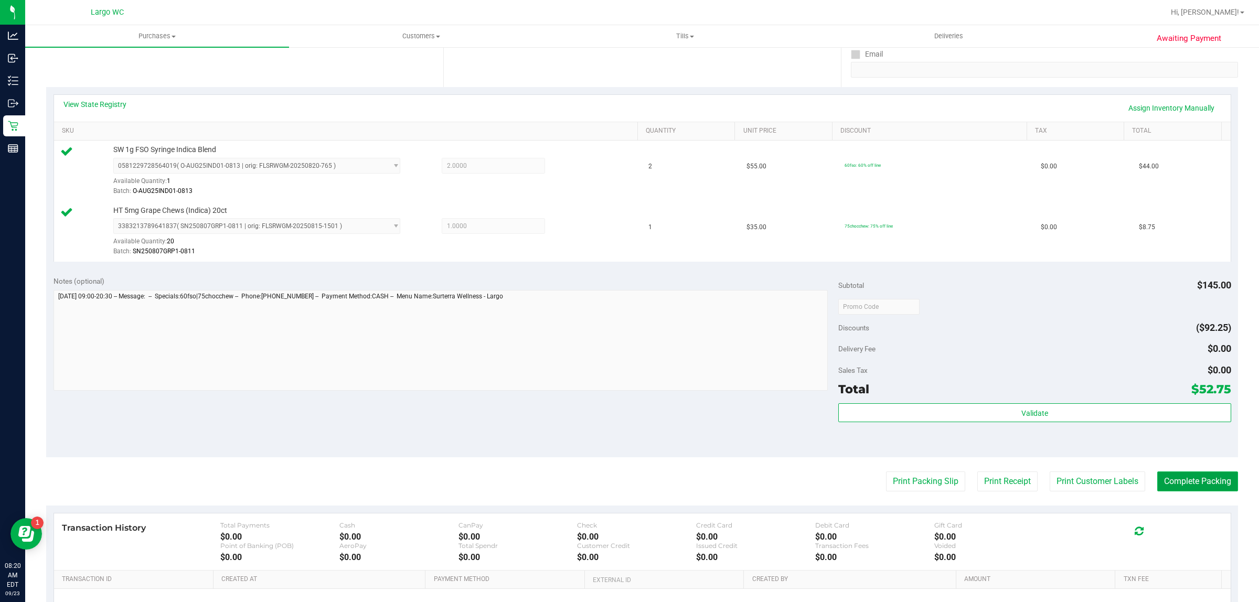
click at [1197, 489] on button "Complete Packing" at bounding box center [1198, 482] width 81 height 20
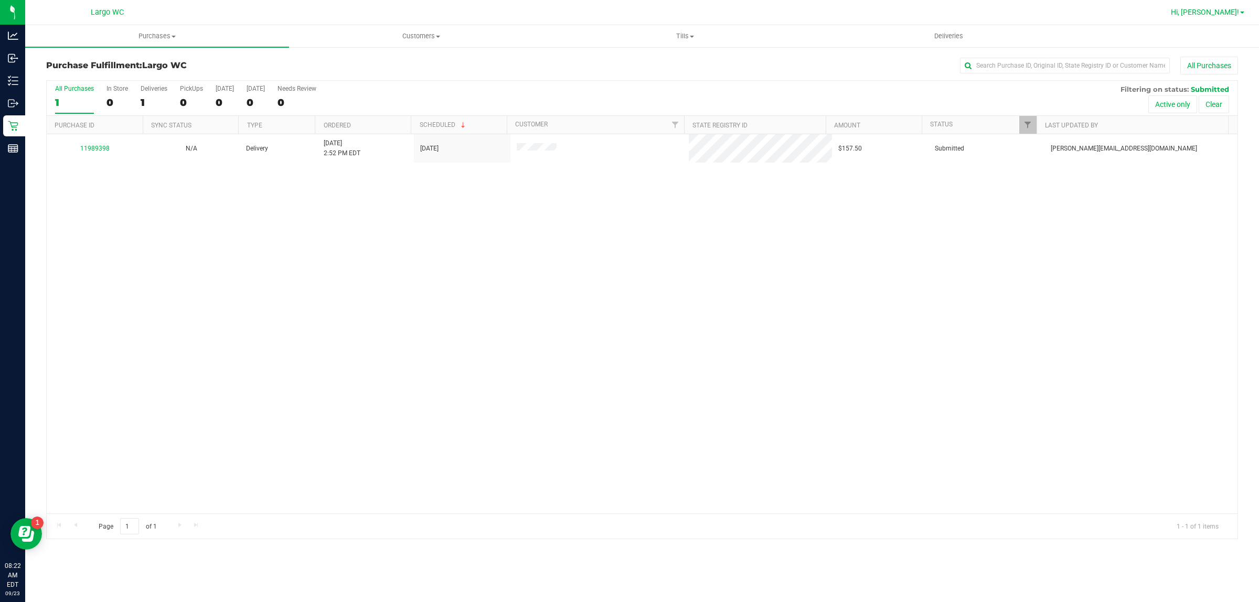
click at [1238, 11] on span "Hi, [PERSON_NAME]!" at bounding box center [1205, 12] width 68 height 8
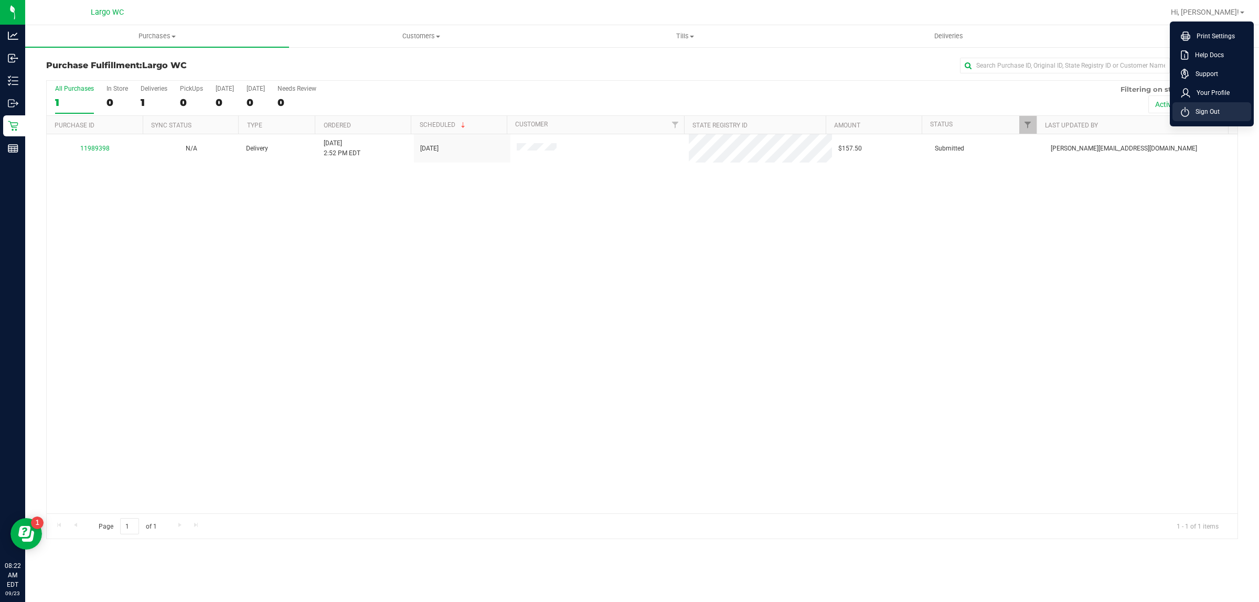
click at [1205, 105] on li "Sign Out" at bounding box center [1212, 111] width 79 height 19
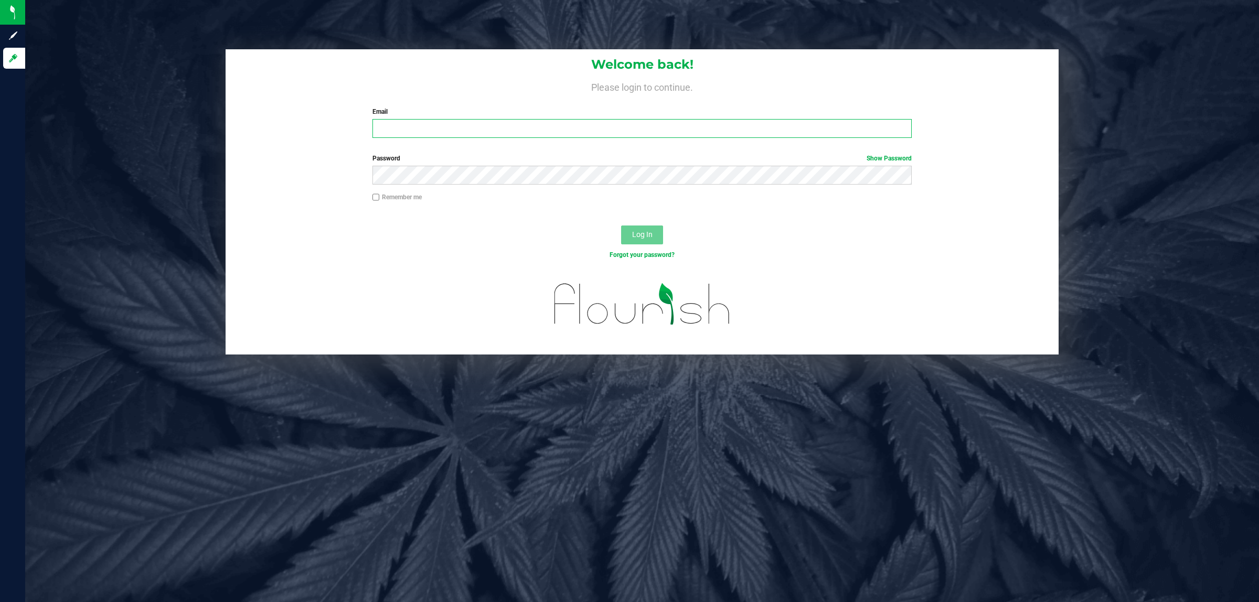
click at [829, 135] on input "Email" at bounding box center [643, 128] width 540 height 19
type input "[EMAIL_ADDRESS][DOMAIN_NAME]"
click at [621, 226] on button "Log In" at bounding box center [642, 235] width 42 height 19
